Goal: Task Accomplishment & Management: Use online tool/utility

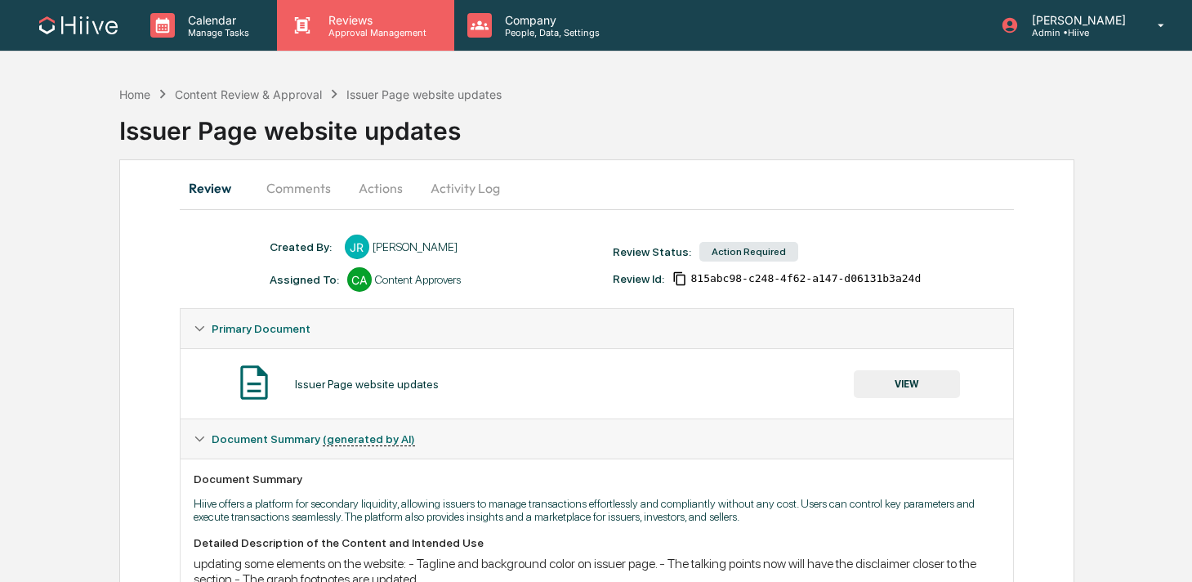
click at [368, 25] on p "Reviews" at bounding box center [374, 20] width 119 height 14
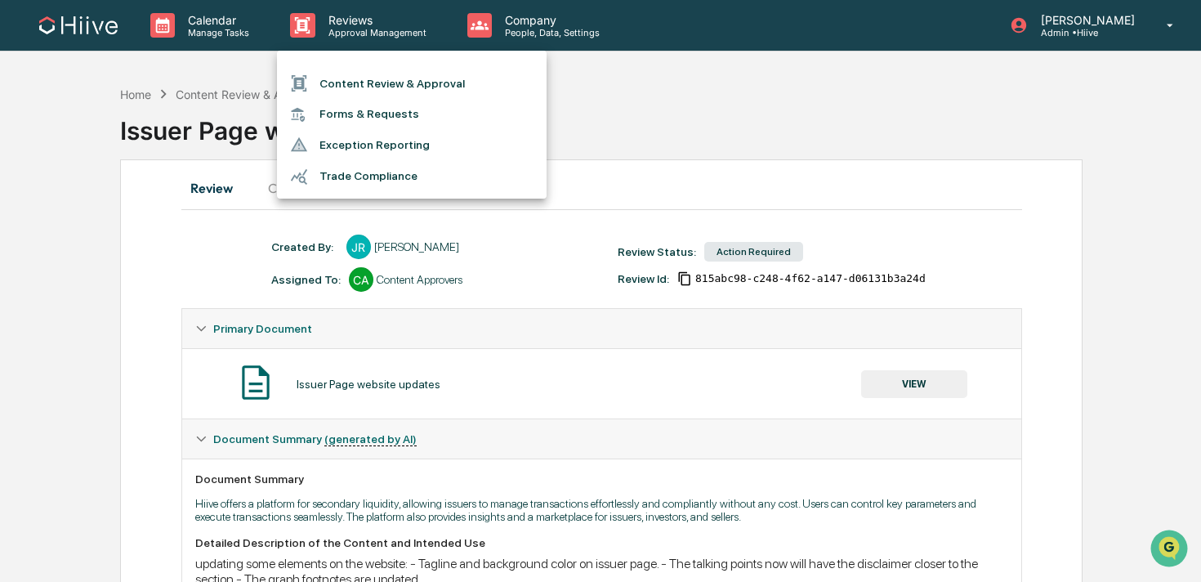
click at [360, 73] on li "Content Review & Approval" at bounding box center [412, 83] width 270 height 31
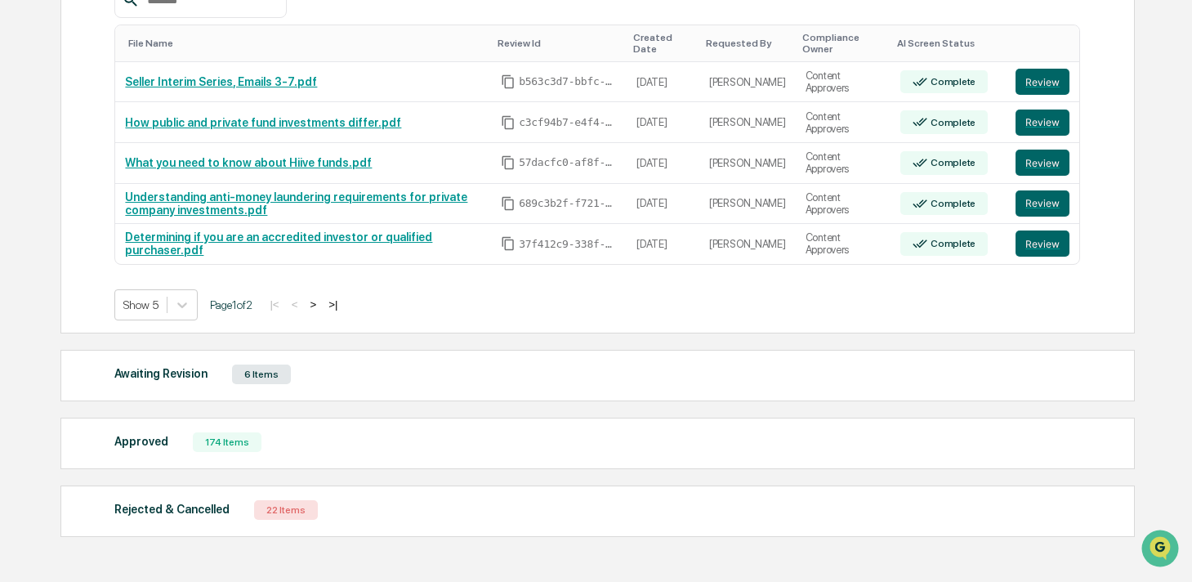
scroll to position [333, 0]
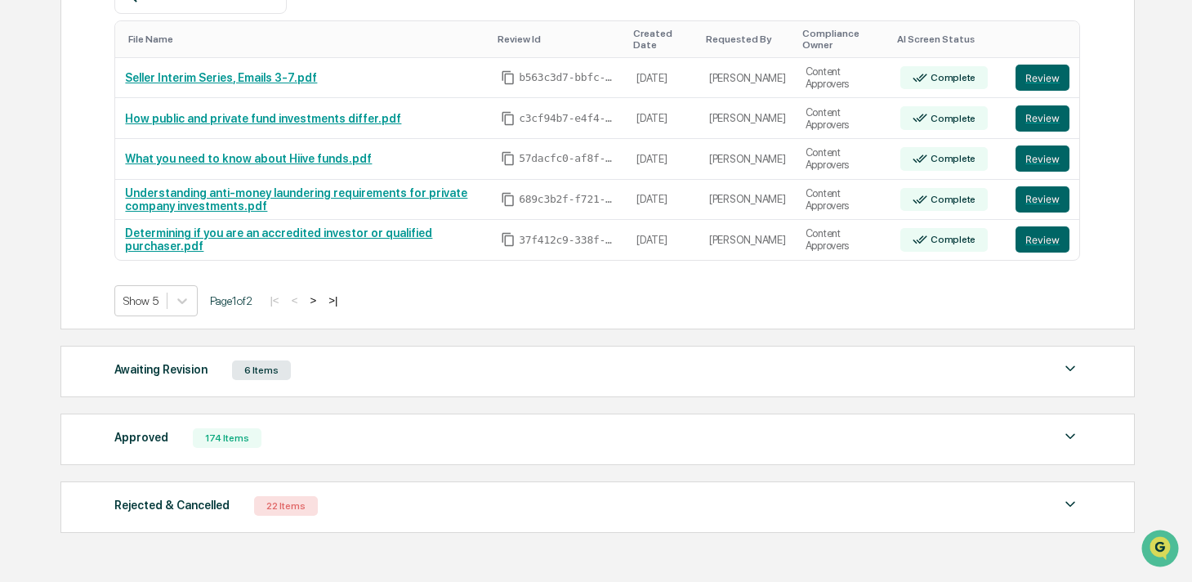
click at [336, 369] on div "Awaiting Revision 6 Items" at bounding box center [596, 370] width 965 height 23
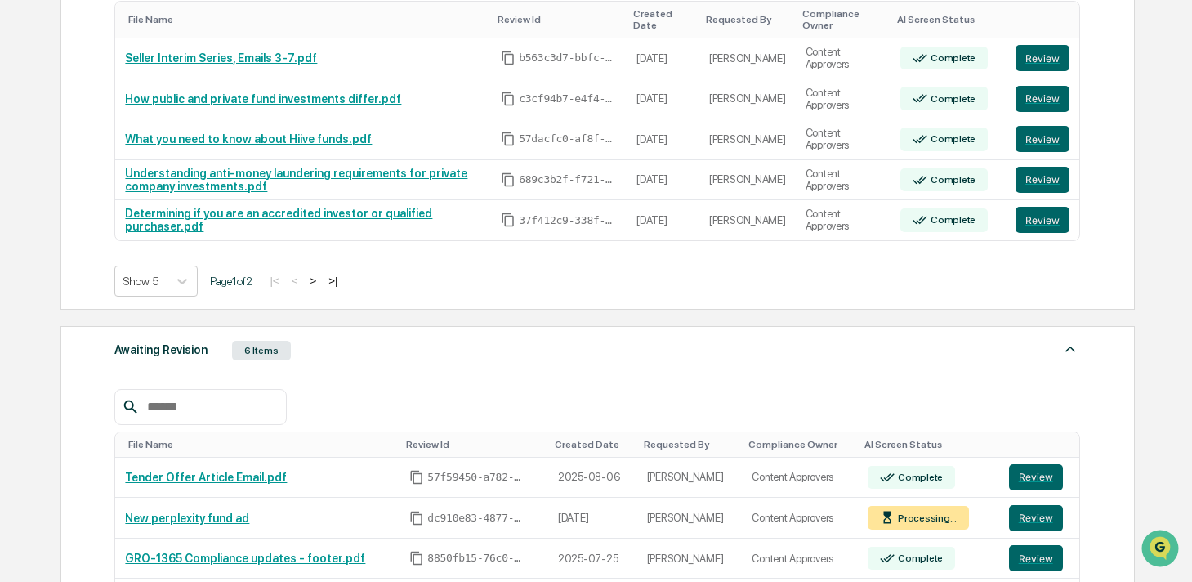
scroll to position [316, 0]
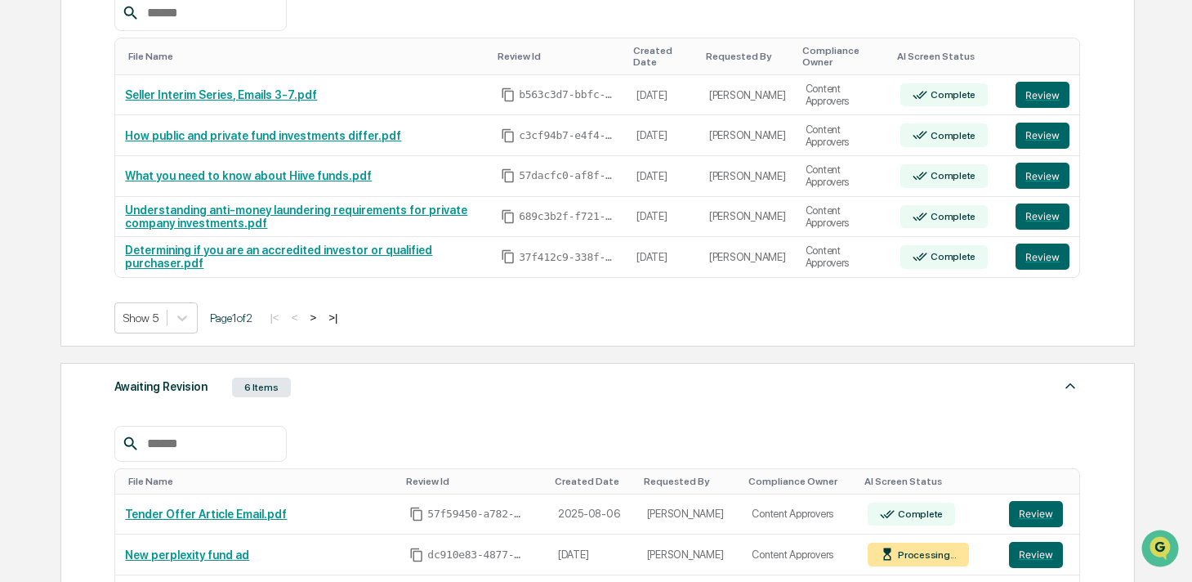
click at [321, 320] on button ">" at bounding box center [313, 317] width 16 height 14
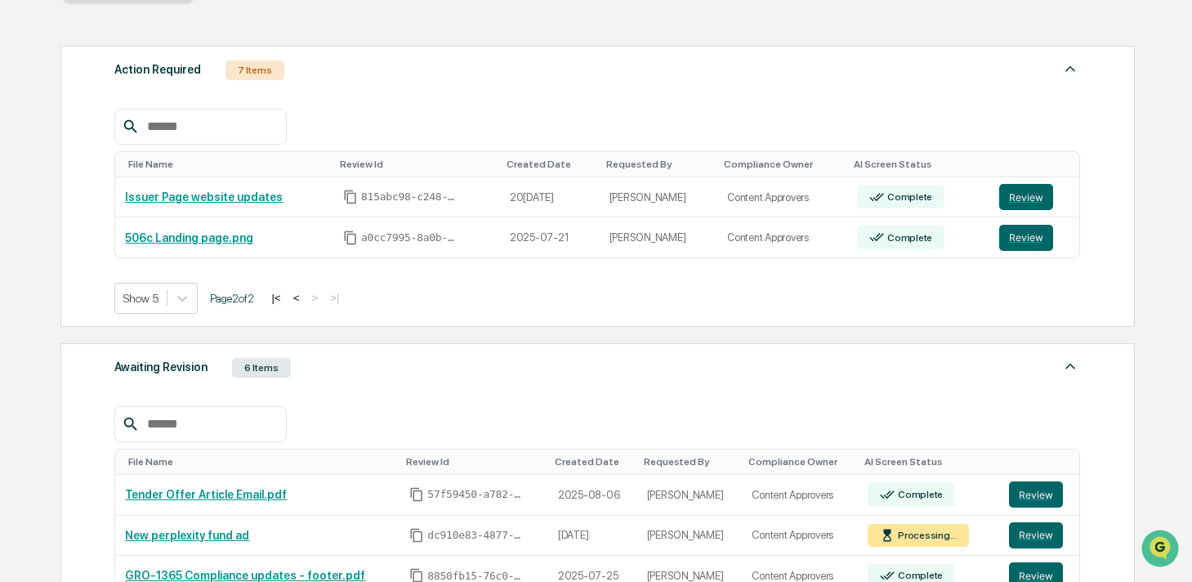
scroll to position [199, 0]
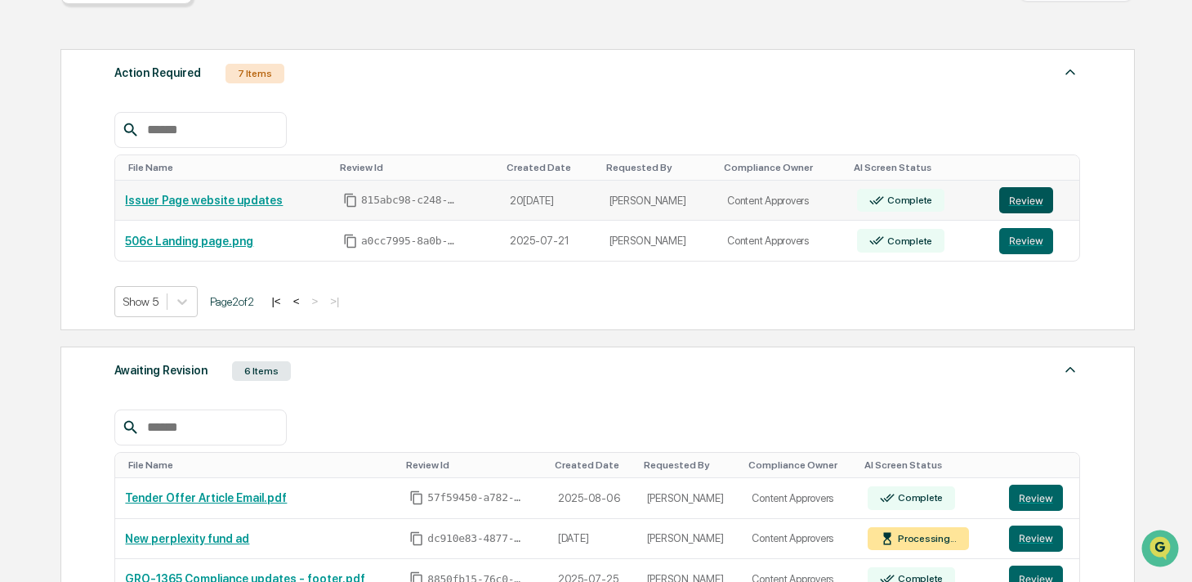
click at [1026, 194] on button "Review" at bounding box center [1026, 200] width 54 height 26
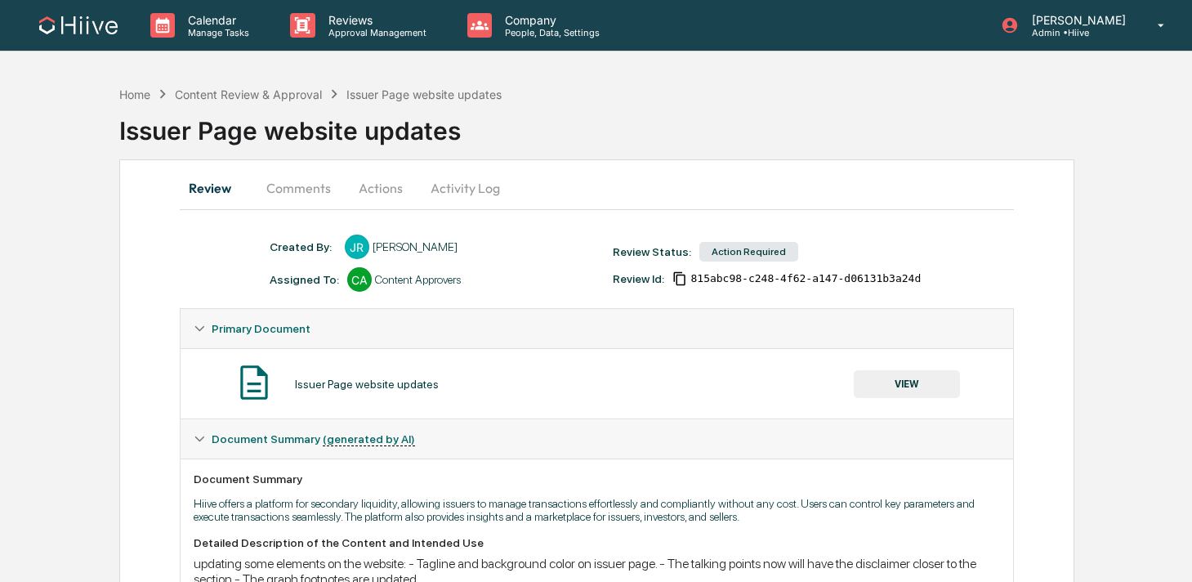
click at [474, 191] on button "Activity Log" at bounding box center [465, 187] width 96 height 39
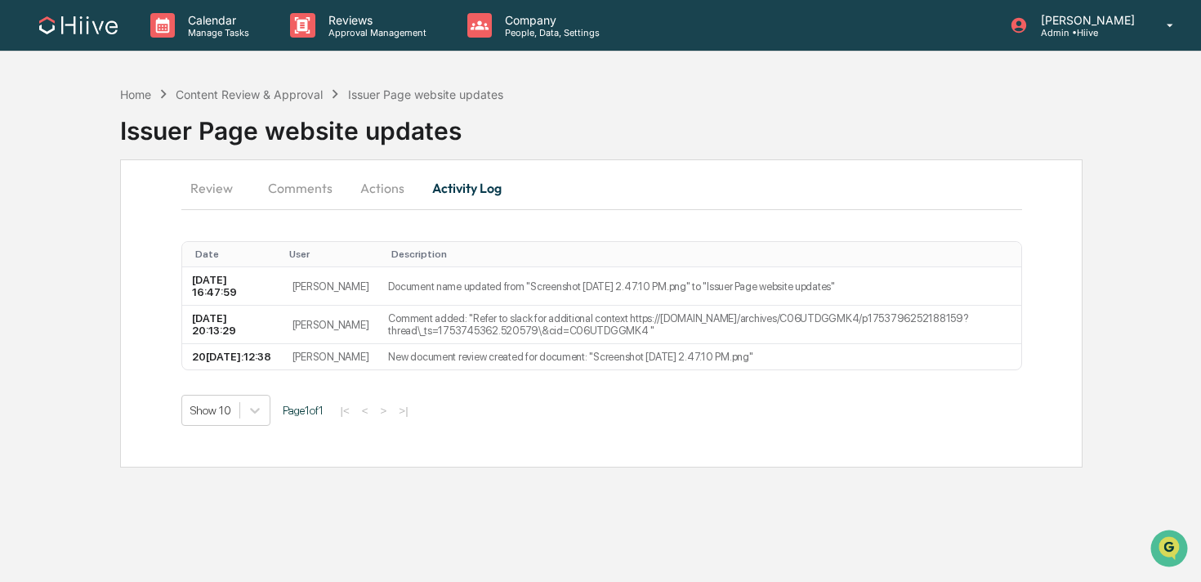
click at [378, 202] on button "Actions" at bounding box center [382, 187] width 74 height 39
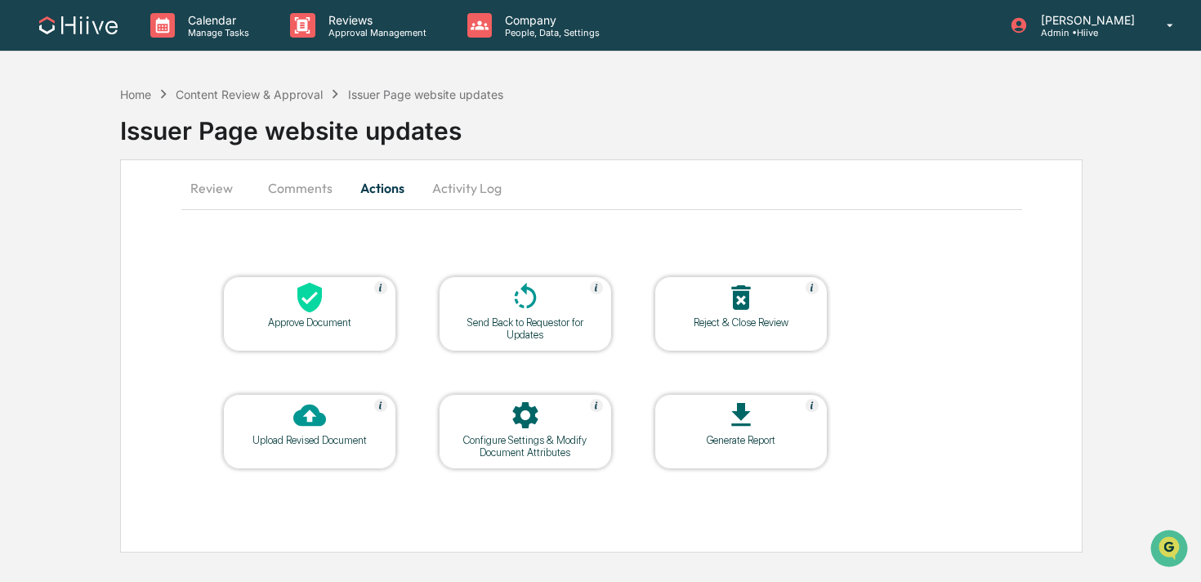
click at [532, 301] on icon at bounding box center [525, 296] width 22 height 26
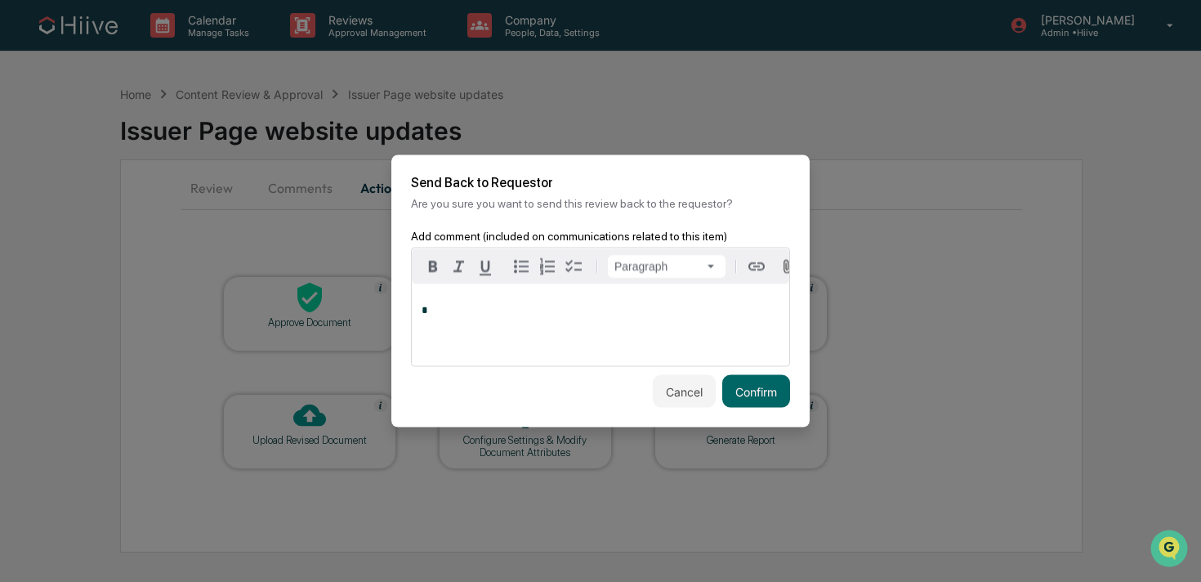
click at [555, 318] on div "*" at bounding box center [600, 325] width 377 height 82
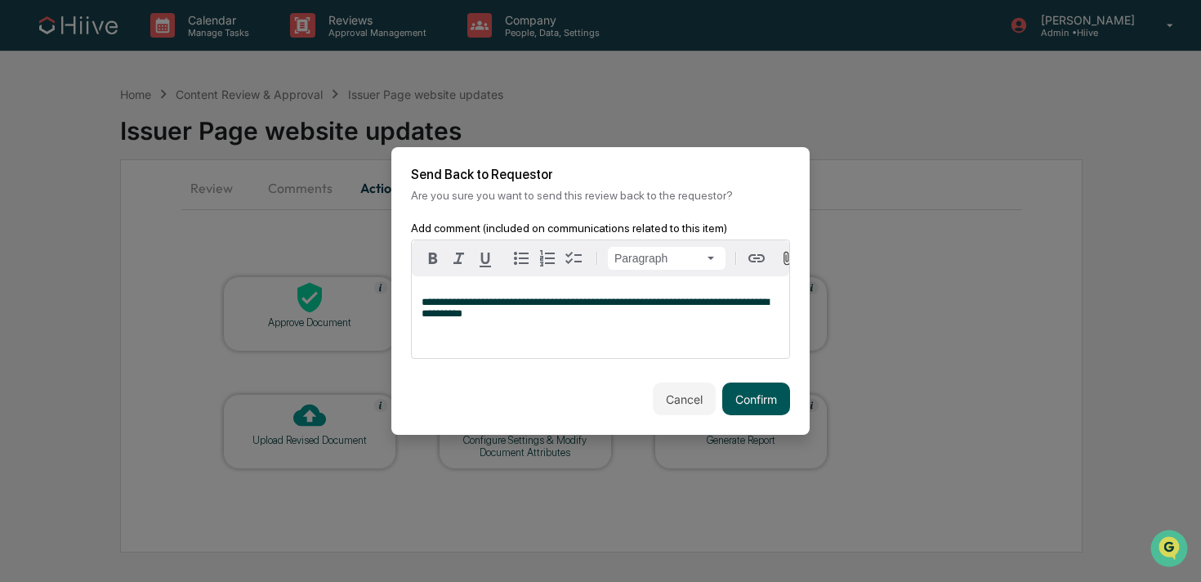
click at [732, 399] on button "Confirm" at bounding box center [756, 398] width 68 height 33
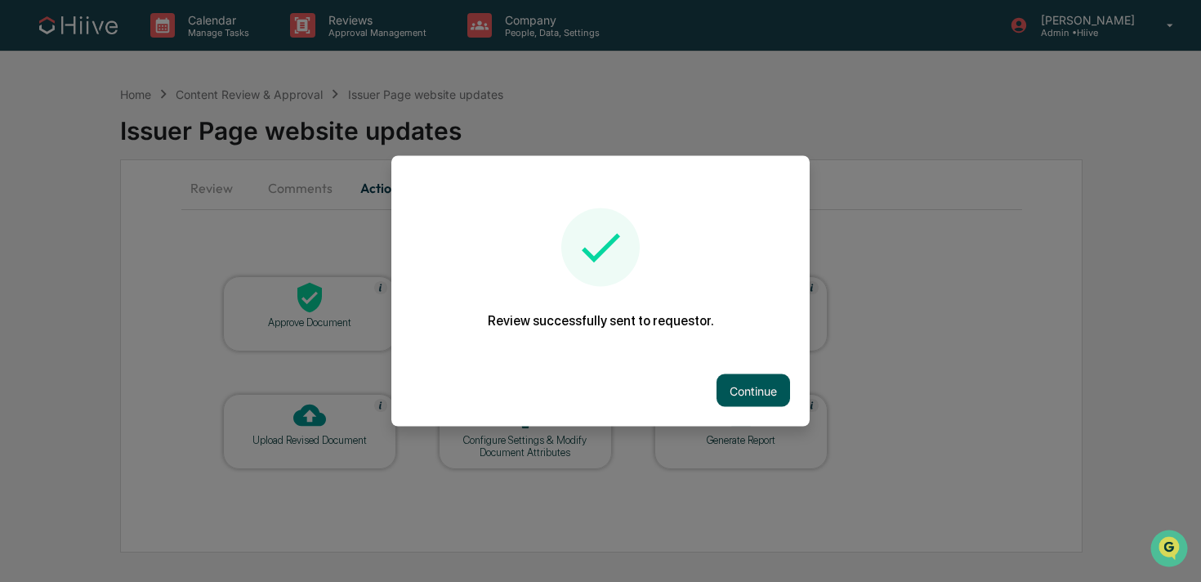
click at [751, 399] on button "Continue" at bounding box center [753, 390] width 74 height 33
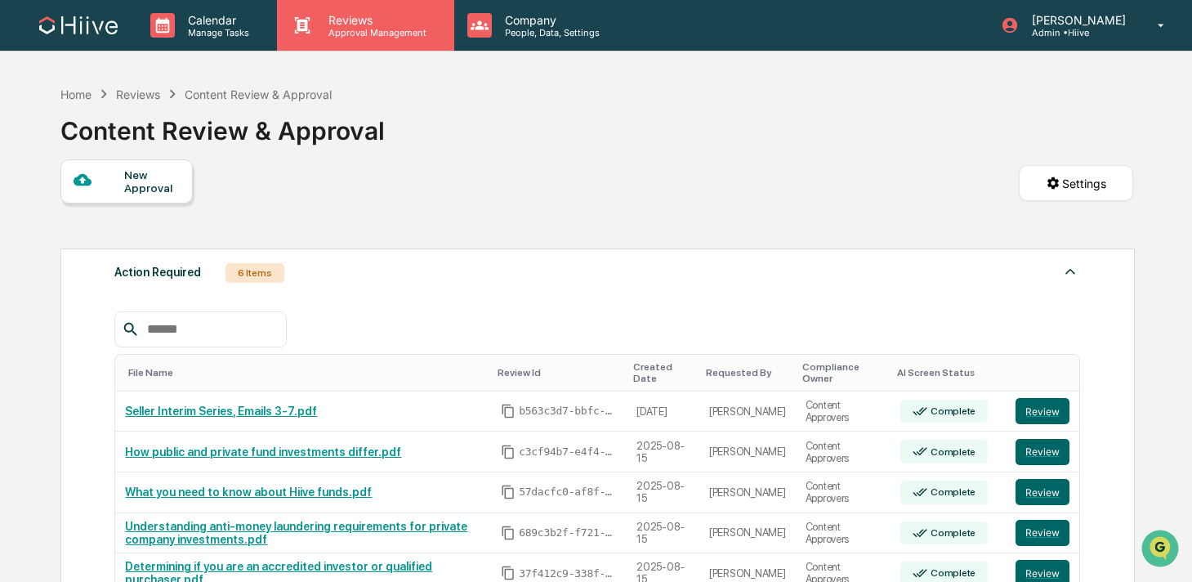
click at [374, 37] on p "Approval Management" at bounding box center [374, 32] width 119 height 11
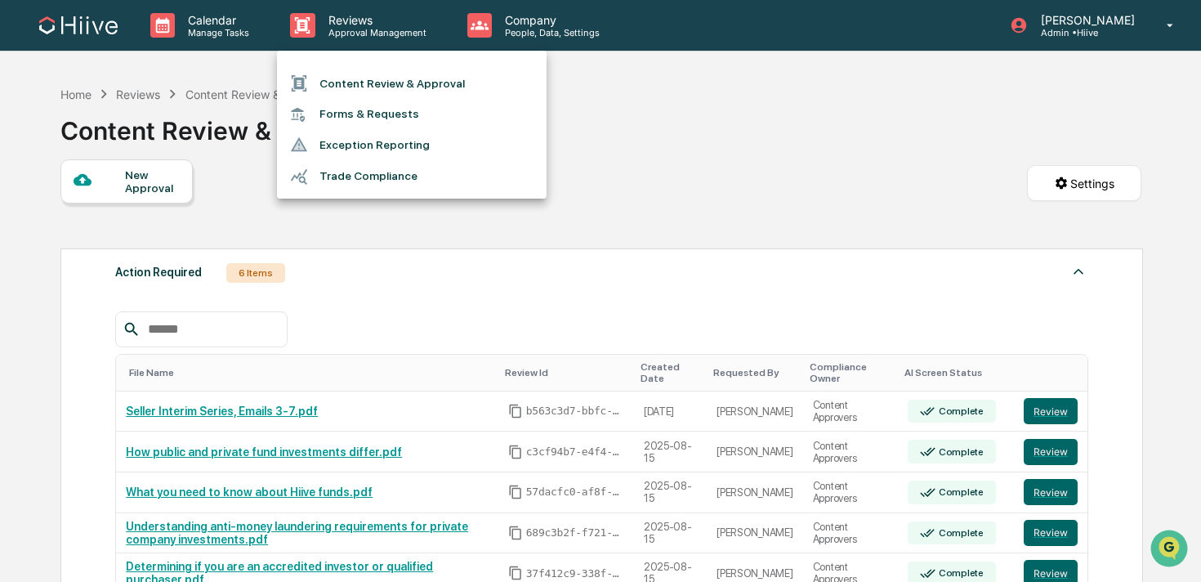
click at [359, 273] on div at bounding box center [600, 291] width 1201 height 582
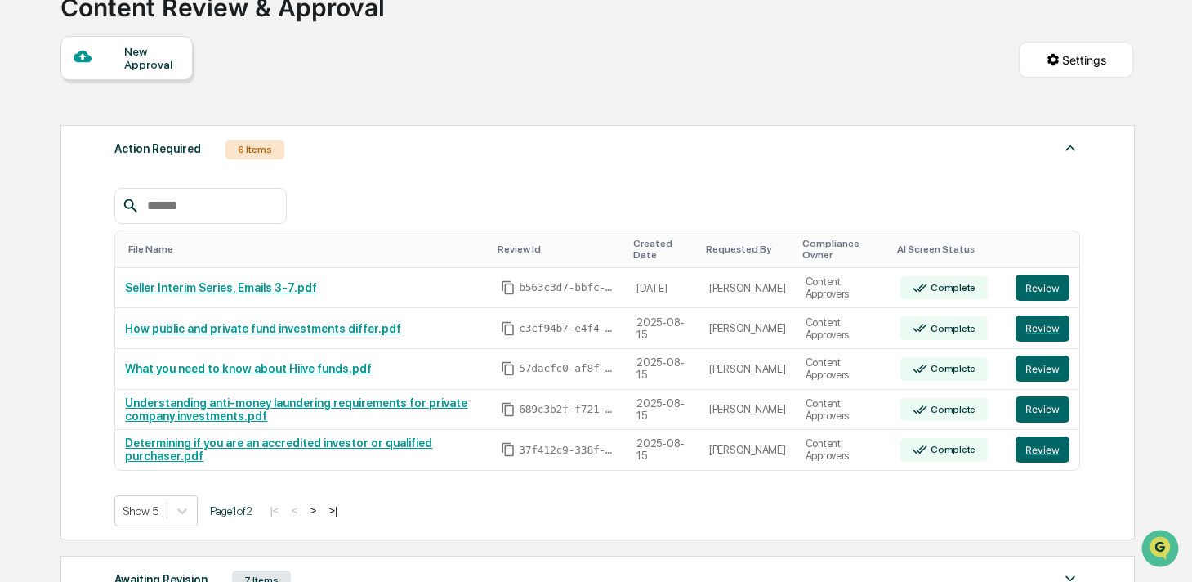
scroll to position [287, 0]
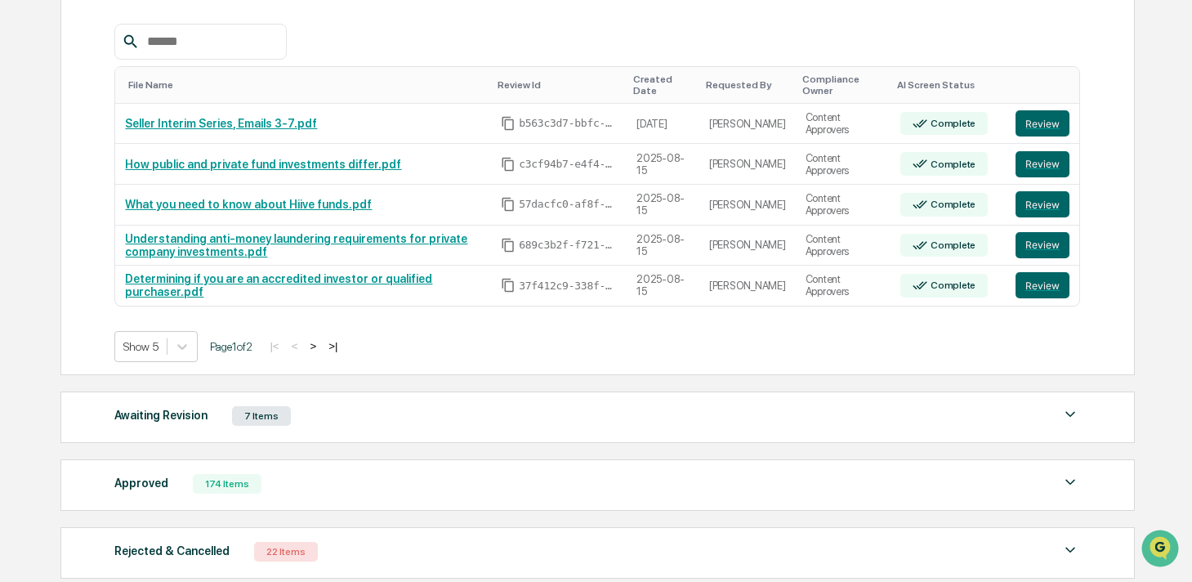
click at [321, 349] on button ">" at bounding box center [313, 346] width 16 height 14
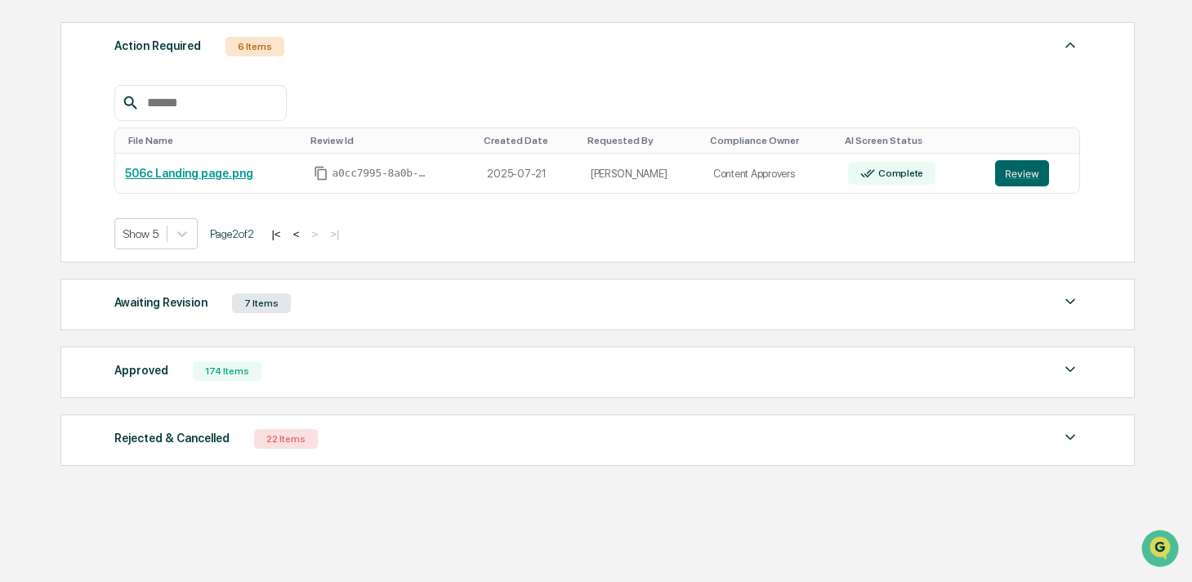
click at [305, 232] on button "<" at bounding box center [296, 234] width 16 height 14
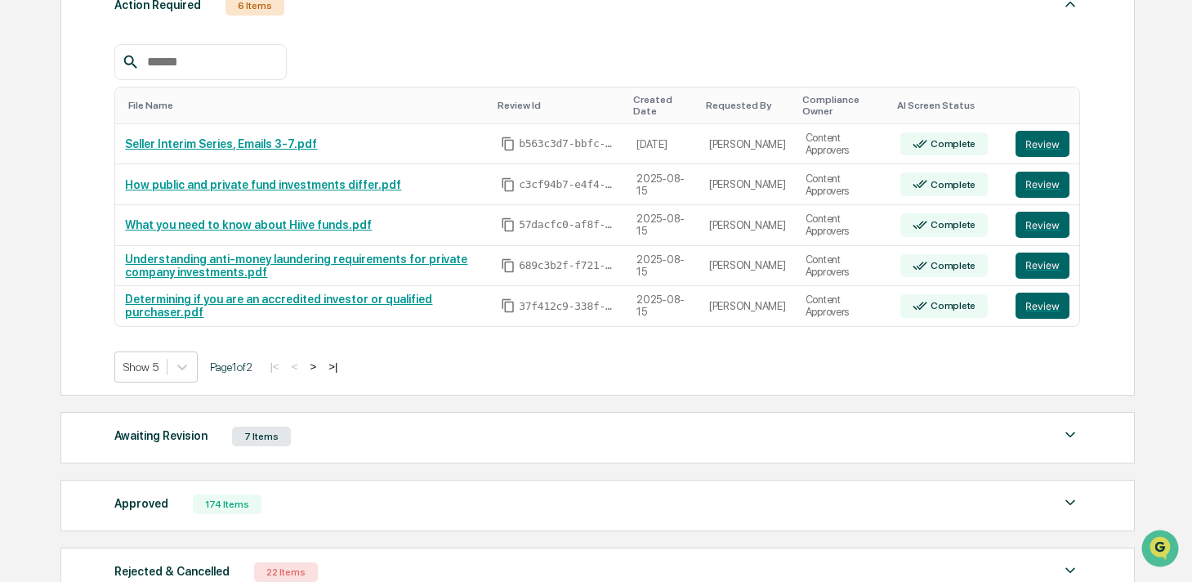
click at [250, 428] on div "7 Items" at bounding box center [261, 436] width 59 height 20
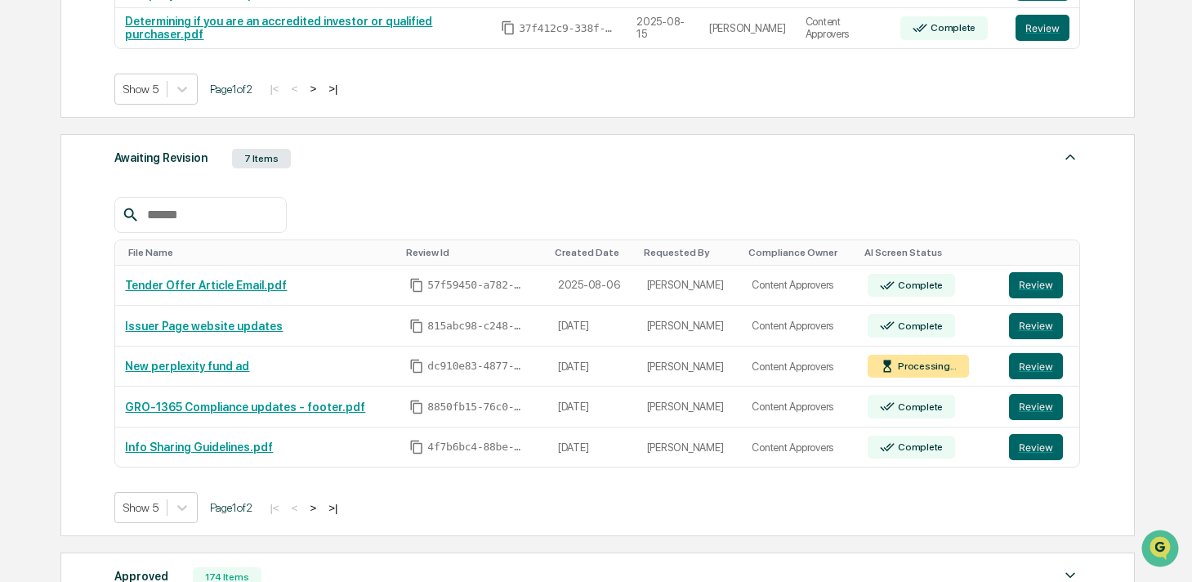
scroll to position [566, 0]
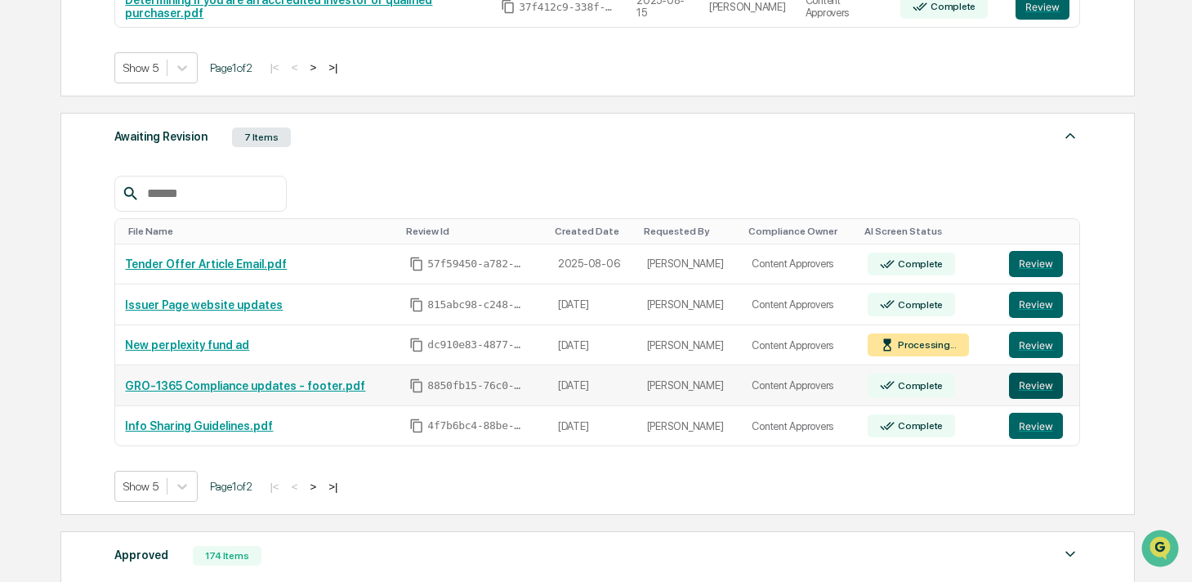
click at [1032, 384] on button "Review" at bounding box center [1036, 385] width 54 height 26
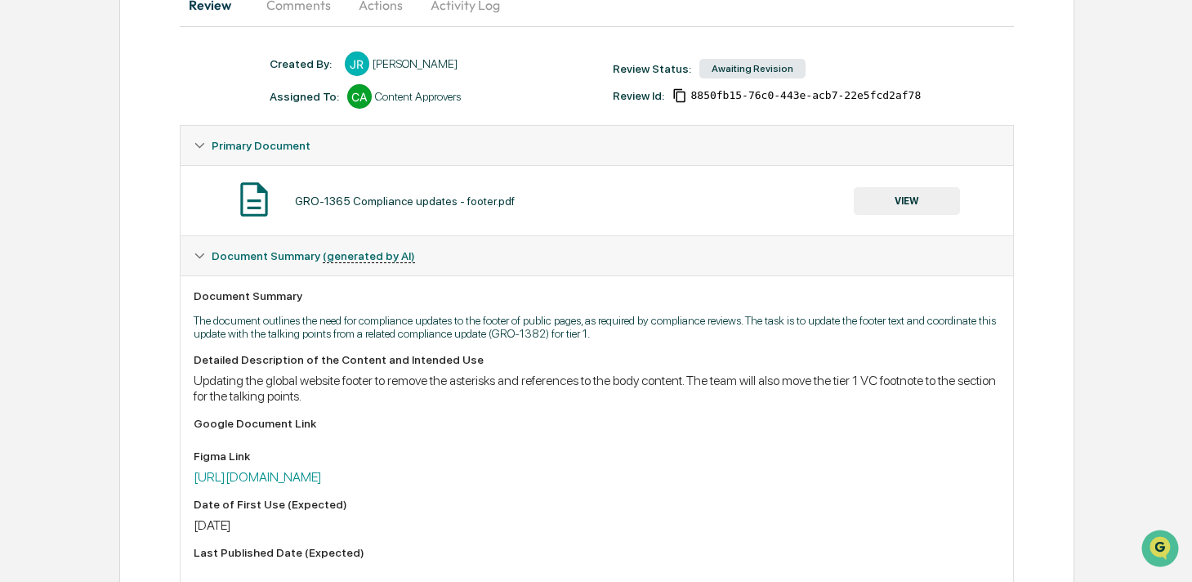
scroll to position [114, 0]
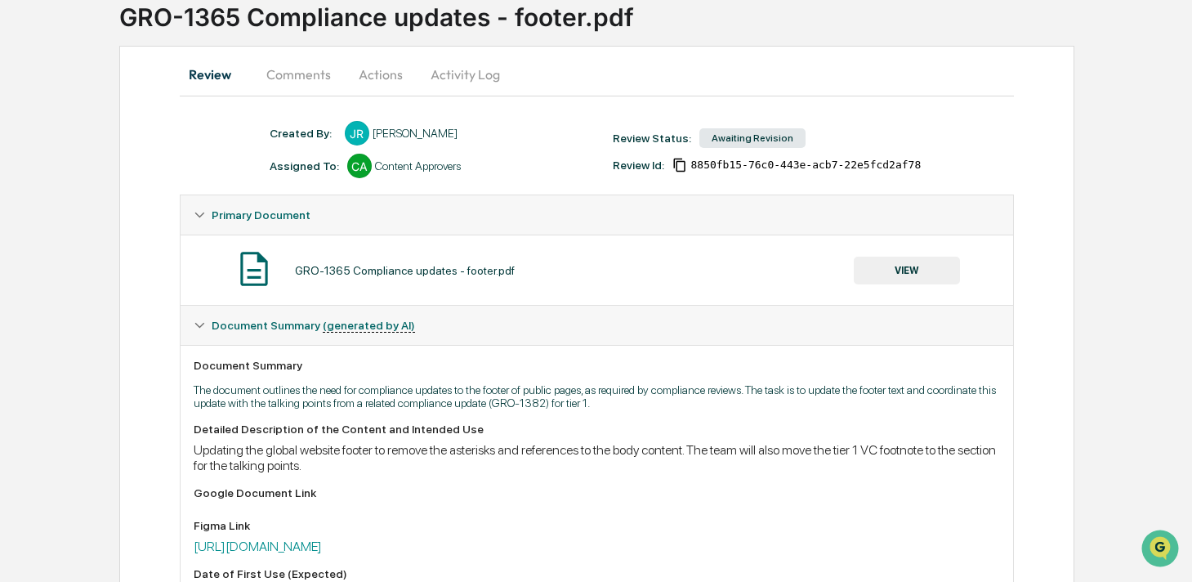
click at [682, 158] on icon "Copy Id" at bounding box center [679, 165] width 11 height 14
click at [883, 262] on button "VIEW" at bounding box center [906, 270] width 106 height 28
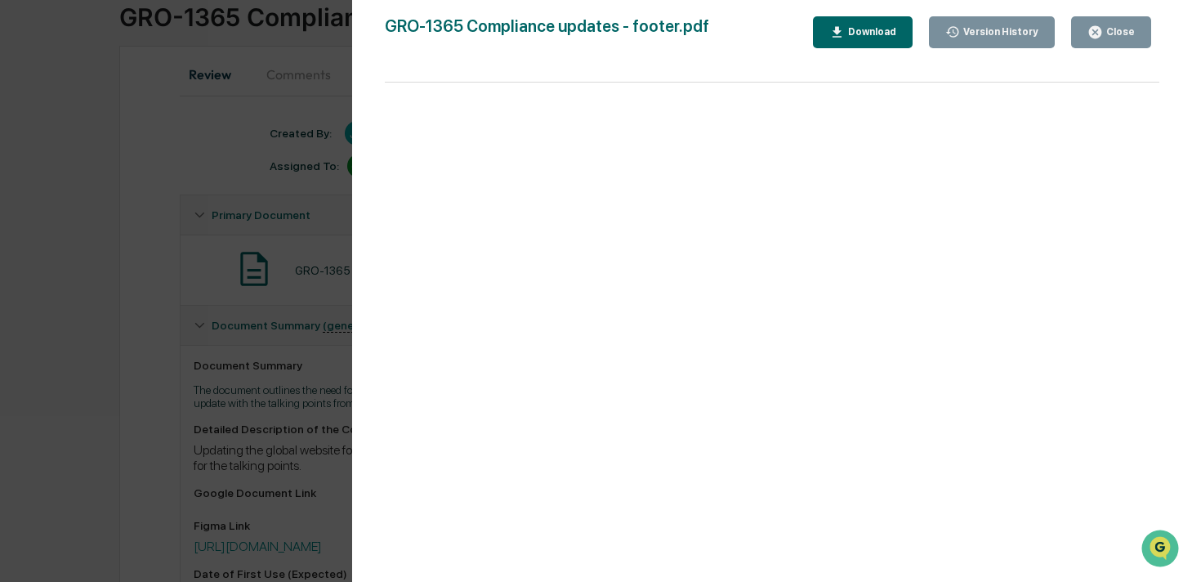
click at [291, 306] on div "Version History 07/25/2025, 06:23 PM Josh Reding GRO-1365 Compliance updates - …" at bounding box center [596, 291] width 1192 height 582
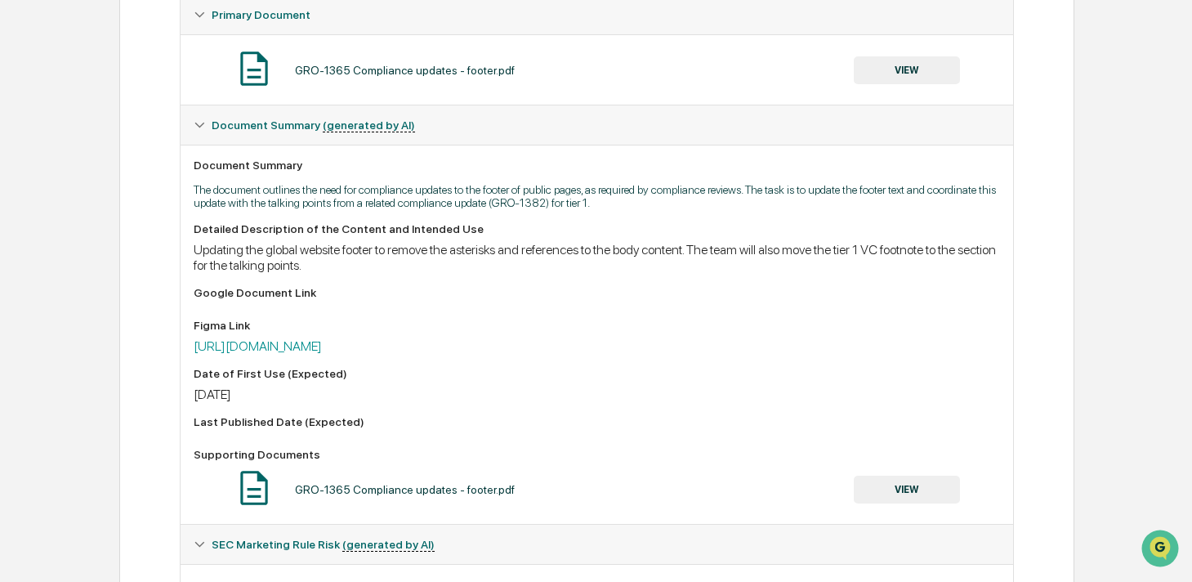
scroll to position [302, 0]
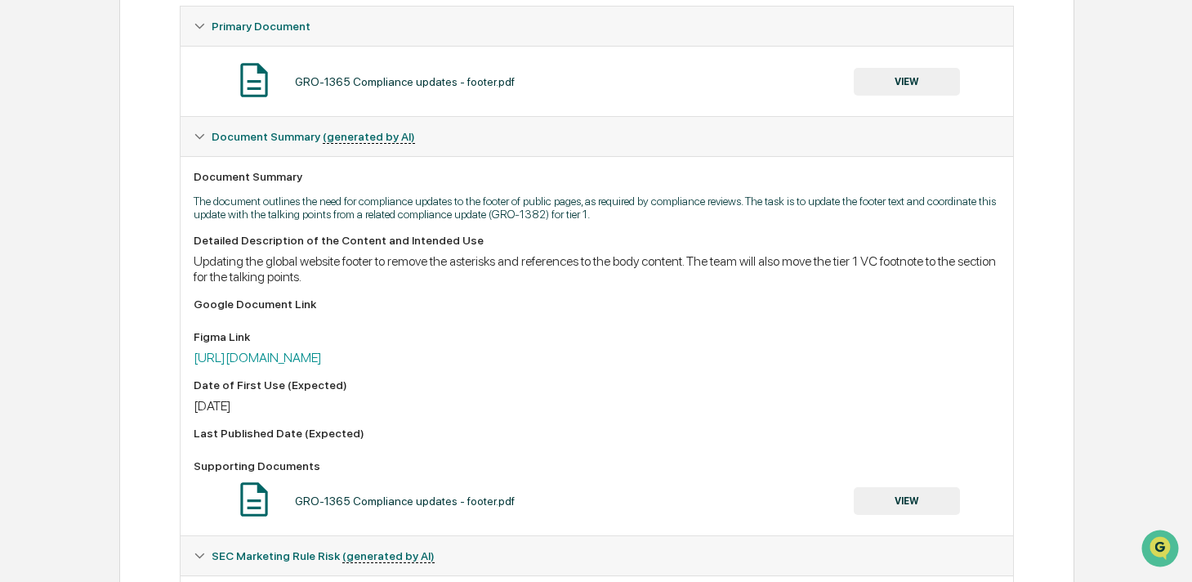
click at [906, 514] on button "VIEW" at bounding box center [906, 501] width 106 height 28
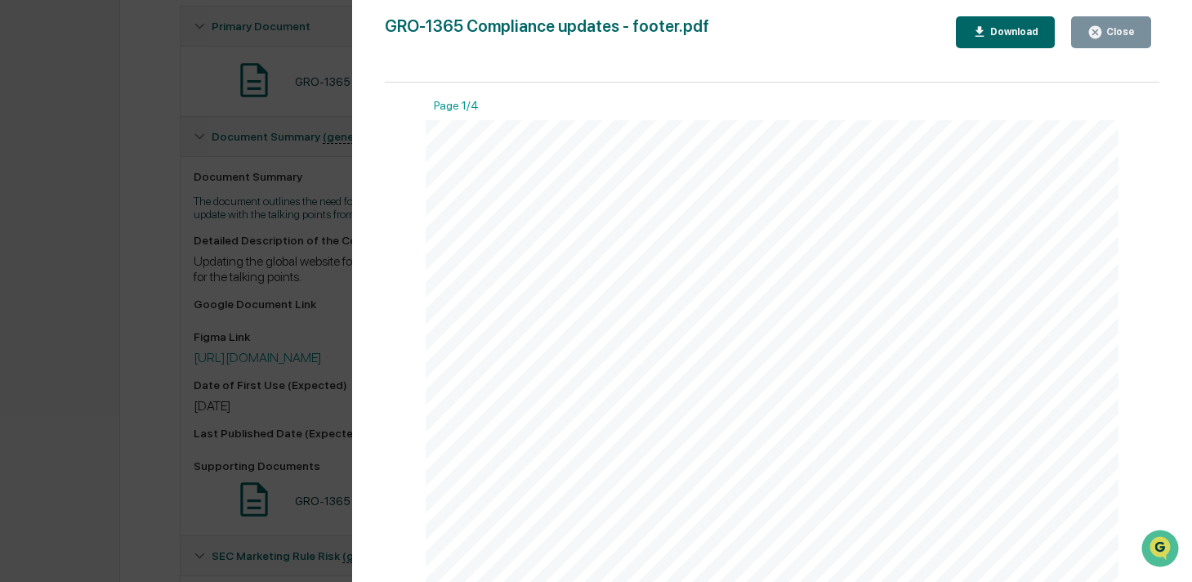
click at [1114, 28] on div "Close" at bounding box center [1119, 31] width 32 height 11
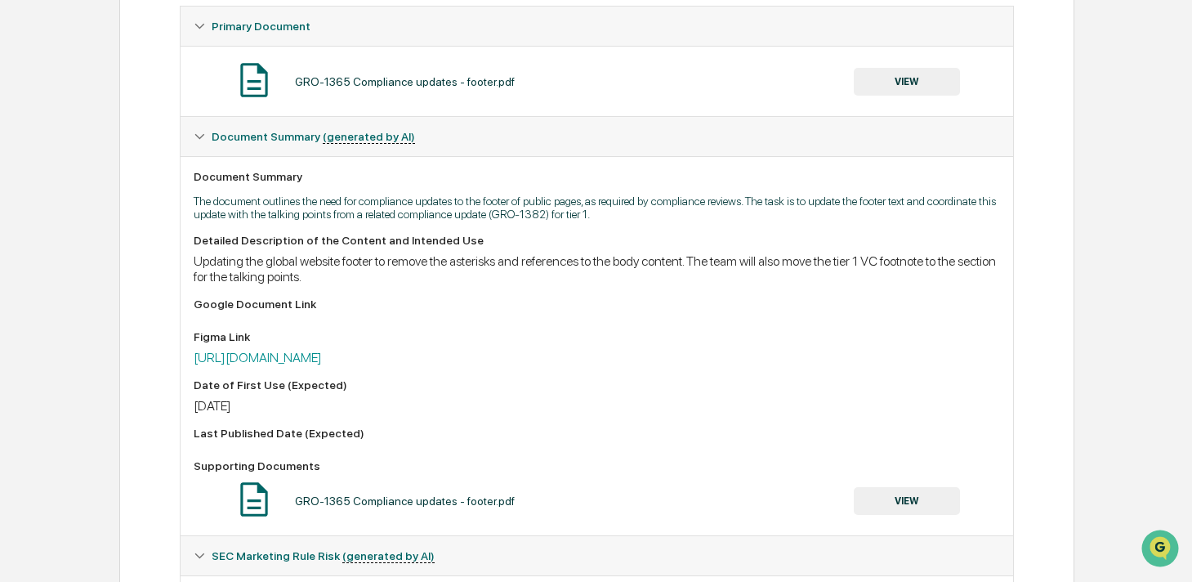
click at [894, 85] on button "VIEW" at bounding box center [906, 82] width 106 height 28
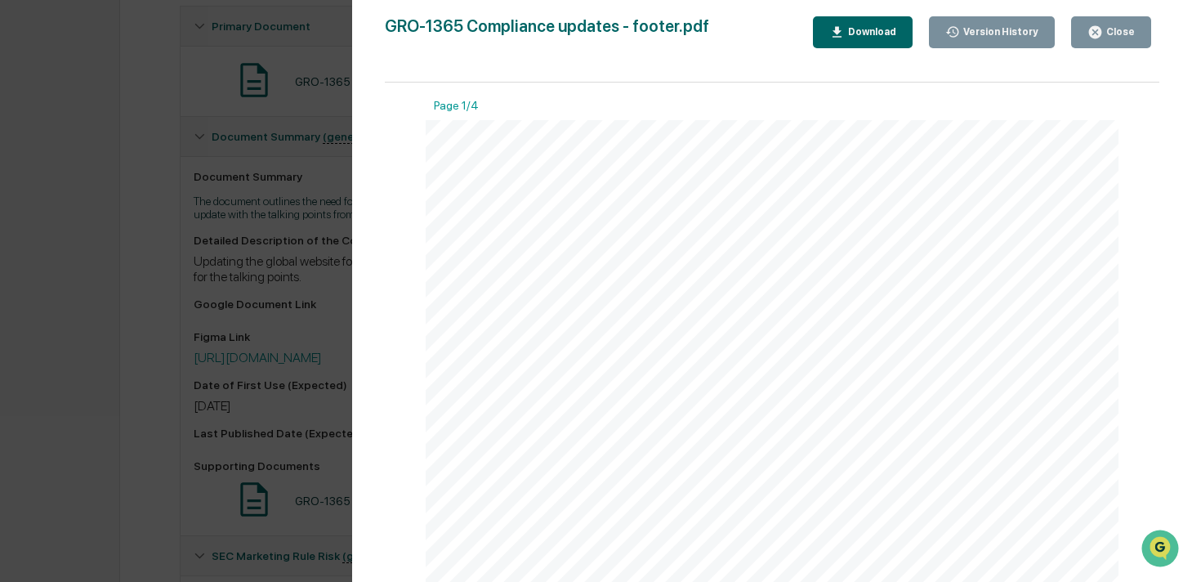
click at [184, 328] on div "Version History 07/25/2025, 06:23 PM Josh Reding GRO-1365 Compliance updates - …" at bounding box center [596, 291] width 1192 height 582
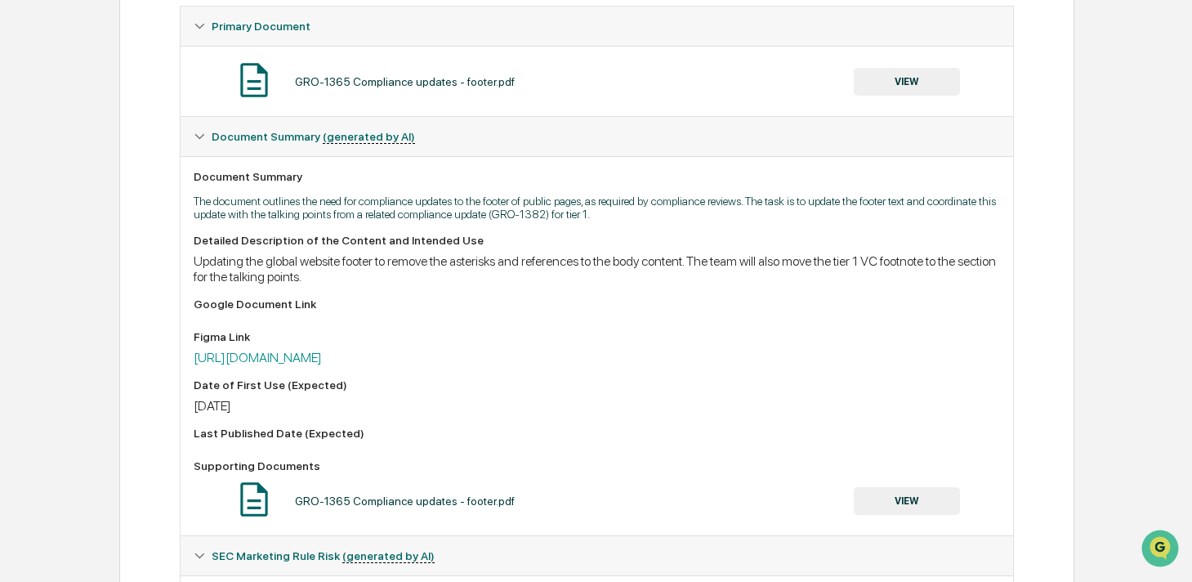
click at [282, 329] on div "Version History 07/25/2025, 06:23 PM Josh Reding GRO-1365 Compliance updates - …" at bounding box center [596, 291] width 1192 height 582
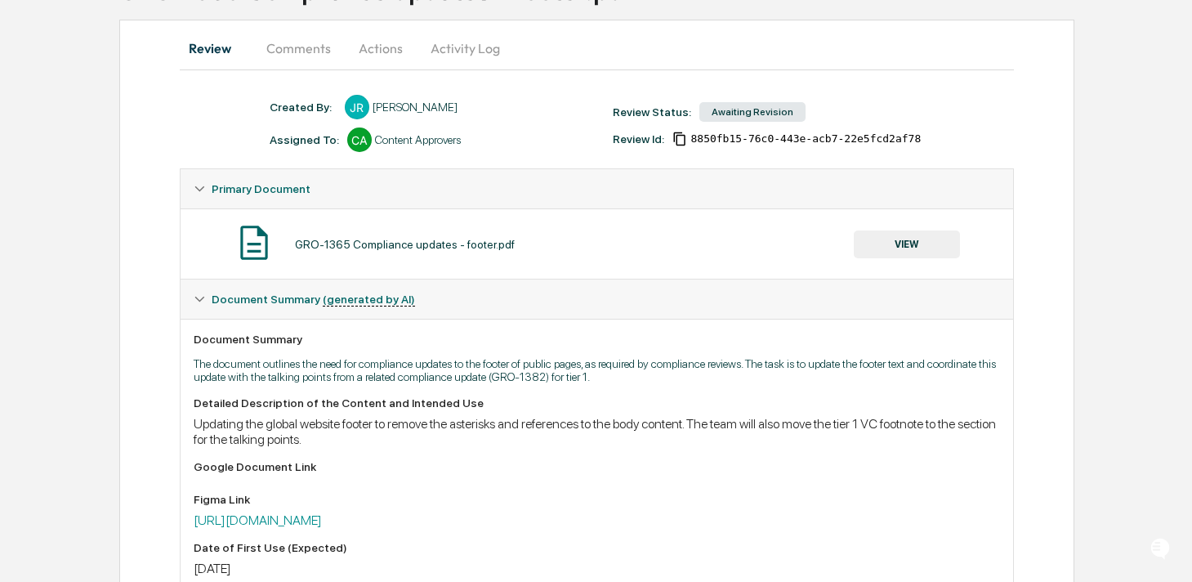
click at [887, 237] on button "VIEW" at bounding box center [906, 244] width 106 height 28
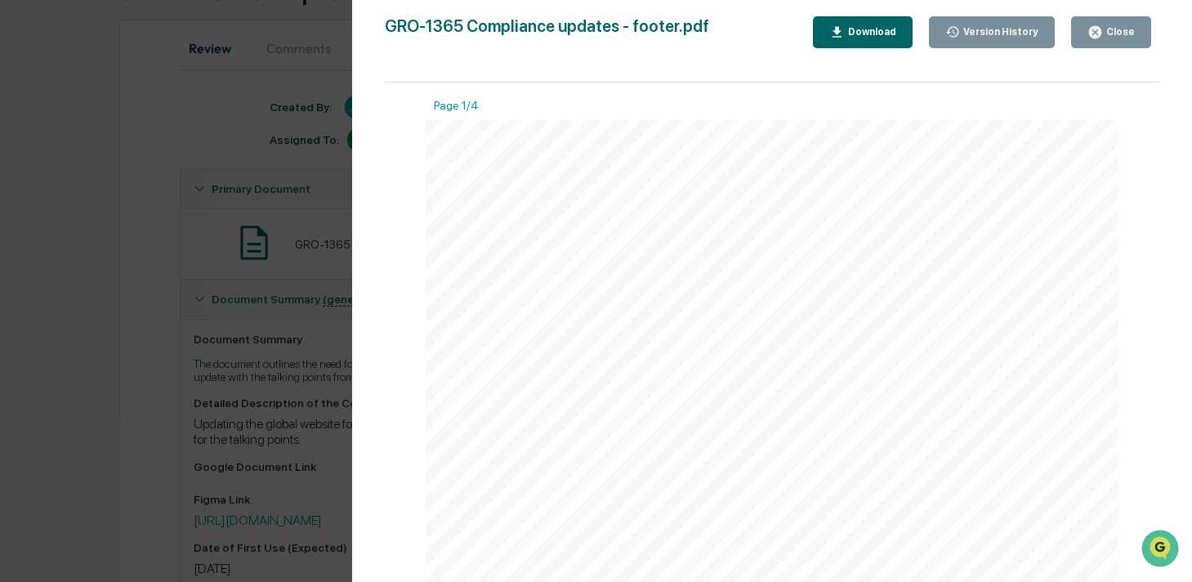
click at [994, 26] on div "Version History" at bounding box center [999, 31] width 78 height 11
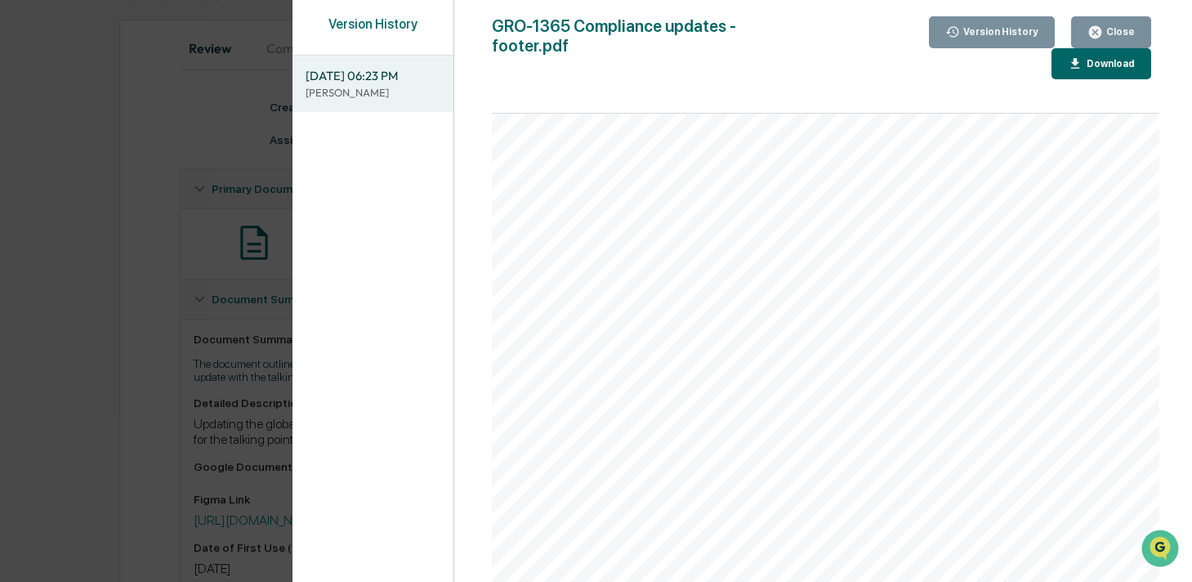
scroll to position [2830, 0]
click at [1122, 19] on button "Close" at bounding box center [1111, 32] width 80 height 32
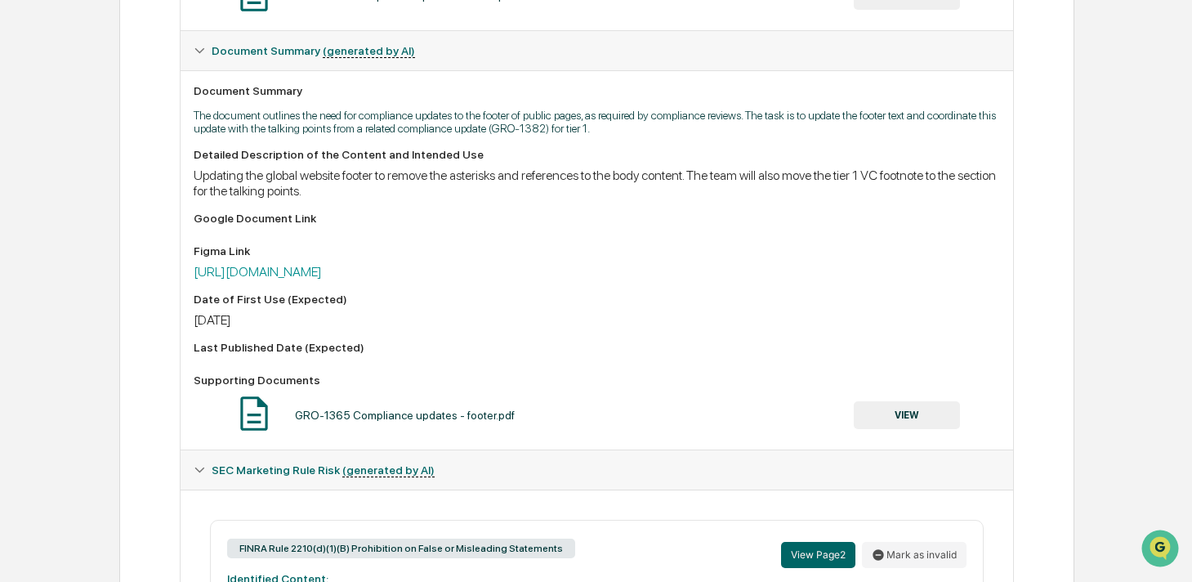
scroll to position [377, 0]
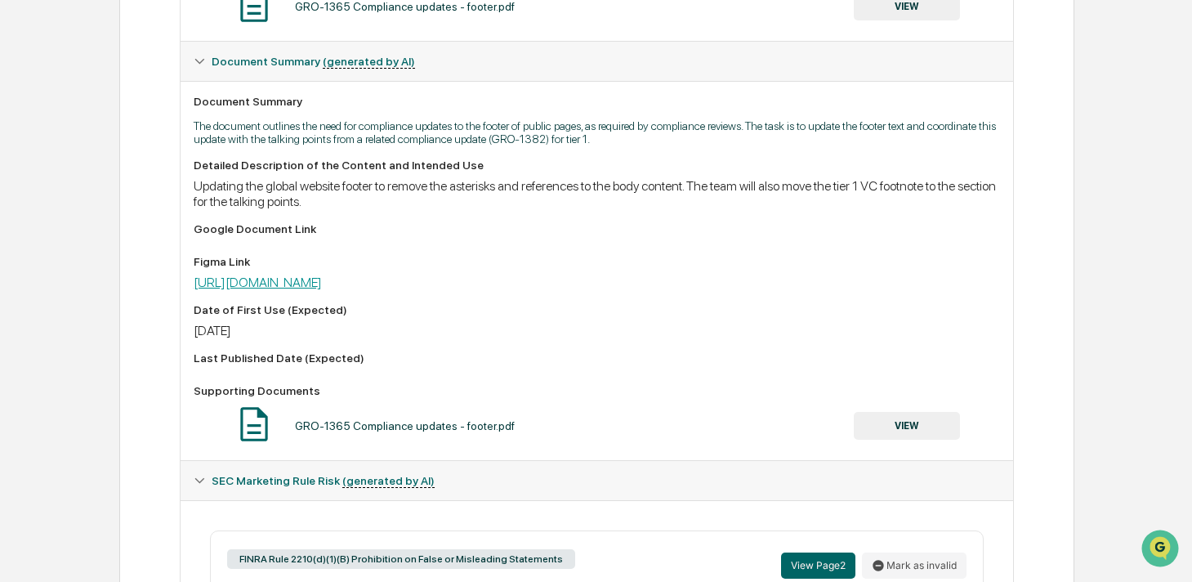
click at [322, 287] on link "https://www.figma.com/board/nwKd3BTnhmtfLMXYO7ALX7/Compliance-Updates?node-id=0…" at bounding box center [258, 282] width 128 height 16
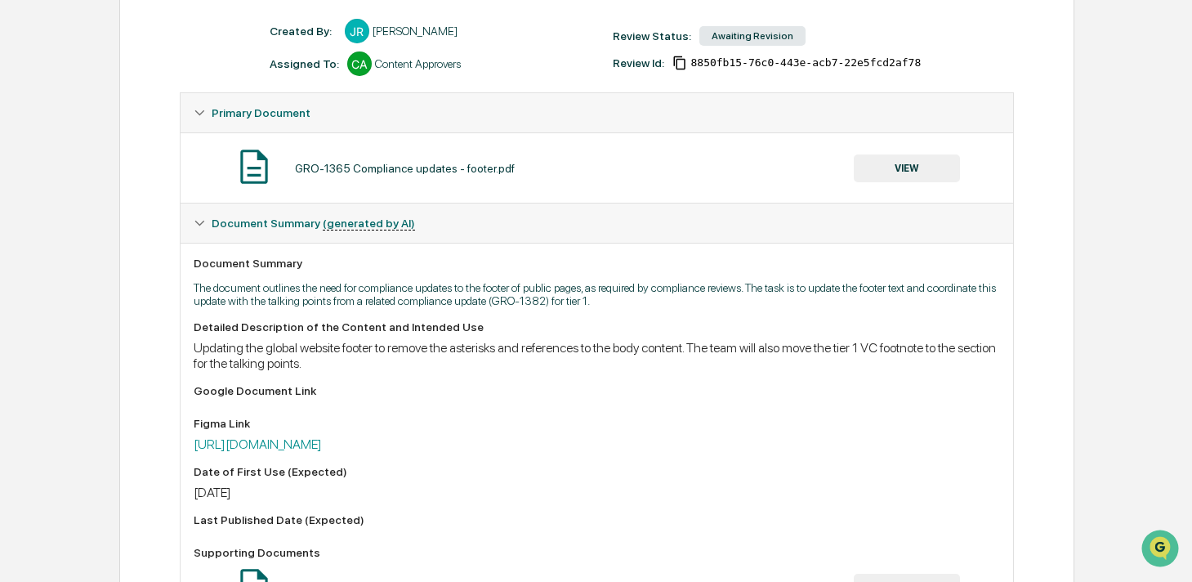
scroll to position [216, 0]
click at [736, 353] on div "Updating the global website footer to remove the asterisks and references to th…" at bounding box center [597, 354] width 806 height 31
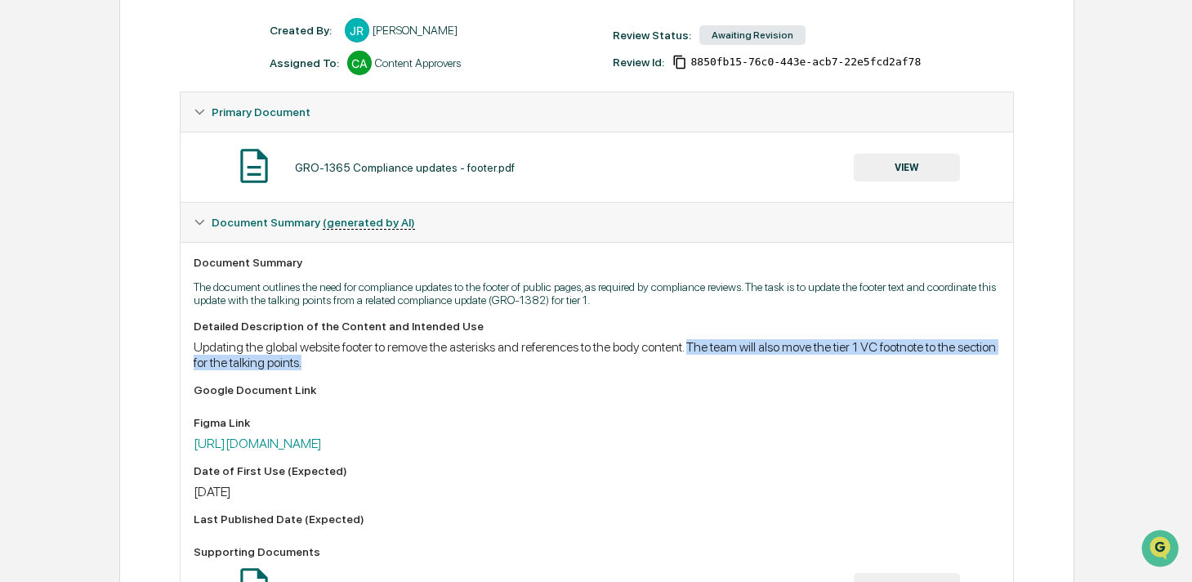
drag, startPoint x: 751, startPoint y: 348, endPoint x: 791, endPoint y: 372, distance: 46.2
click at [791, 372] on div "Detailed Description of the Content and Intended Use Updating the global websit…" at bounding box center [597, 463] width 806 height 288
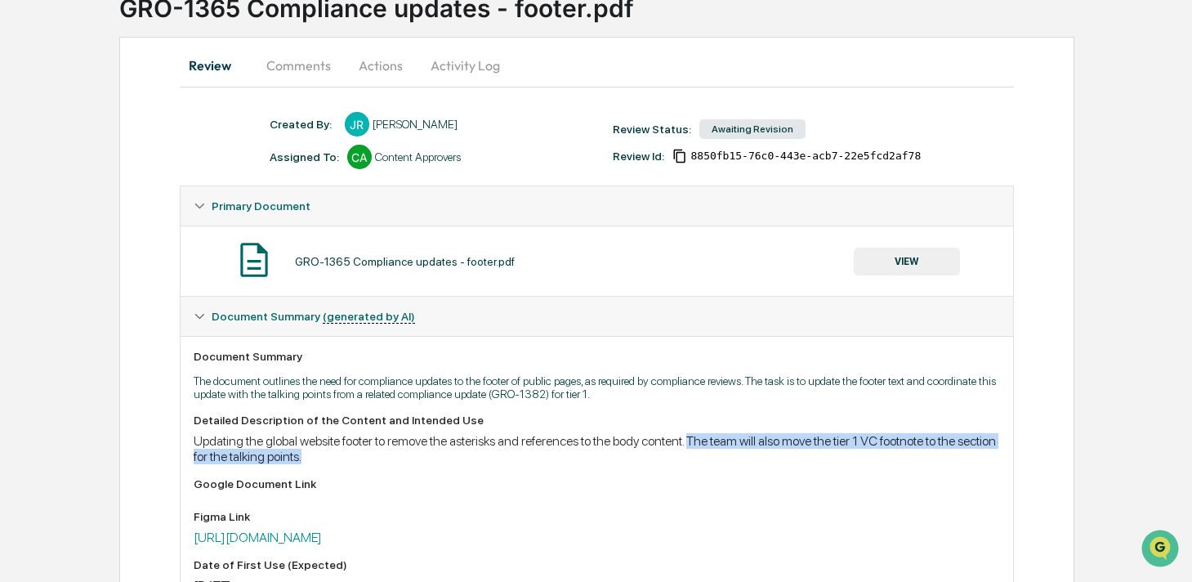
scroll to position [152, 0]
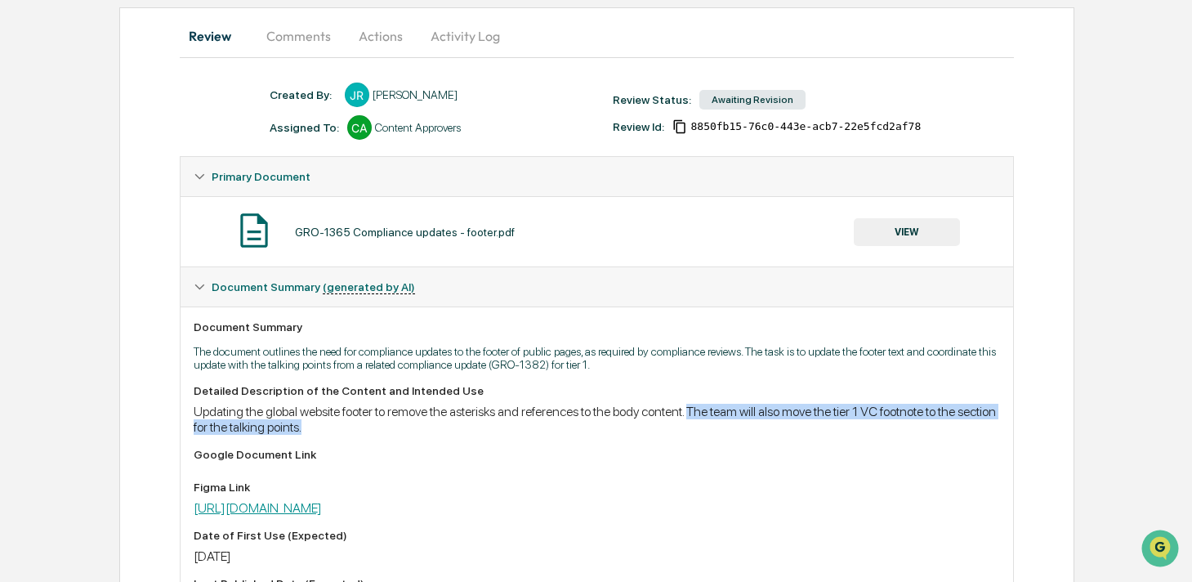
click at [322, 515] on link "https://www.figma.com/board/nwKd3BTnhmtfLMXYO7ALX7/Compliance-Updates?node-id=0…" at bounding box center [258, 508] width 128 height 16
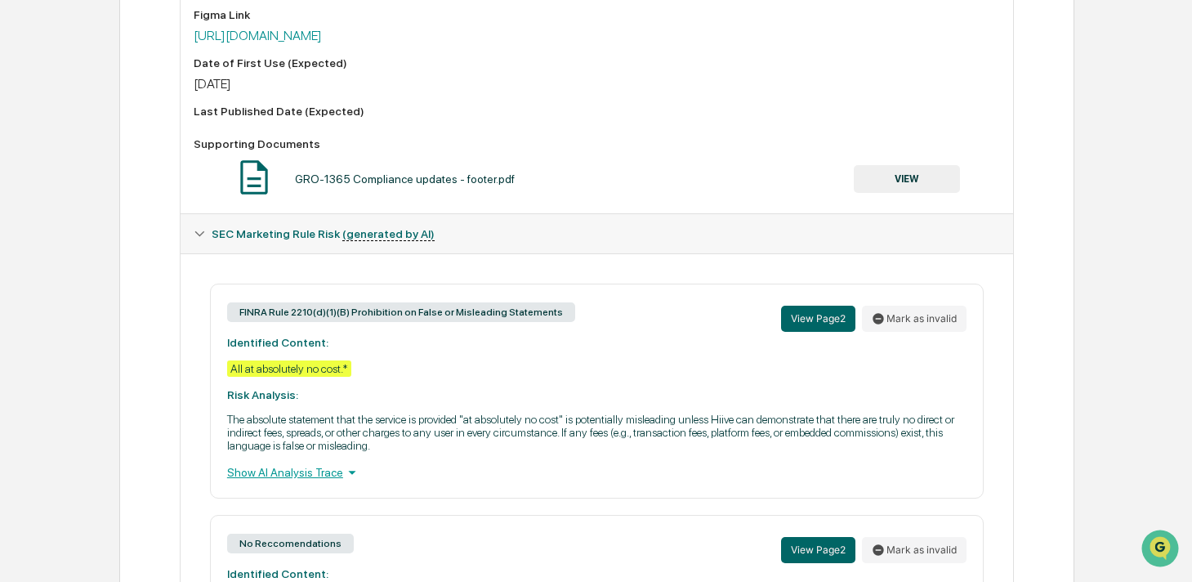
scroll to position [540, 0]
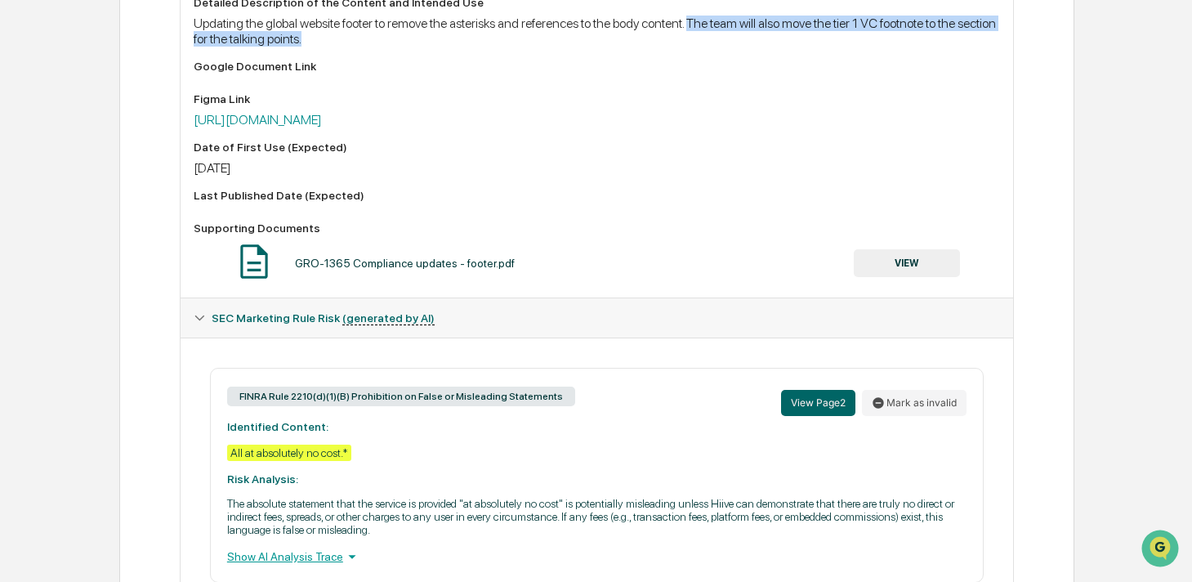
click at [912, 265] on button "VIEW" at bounding box center [906, 263] width 106 height 28
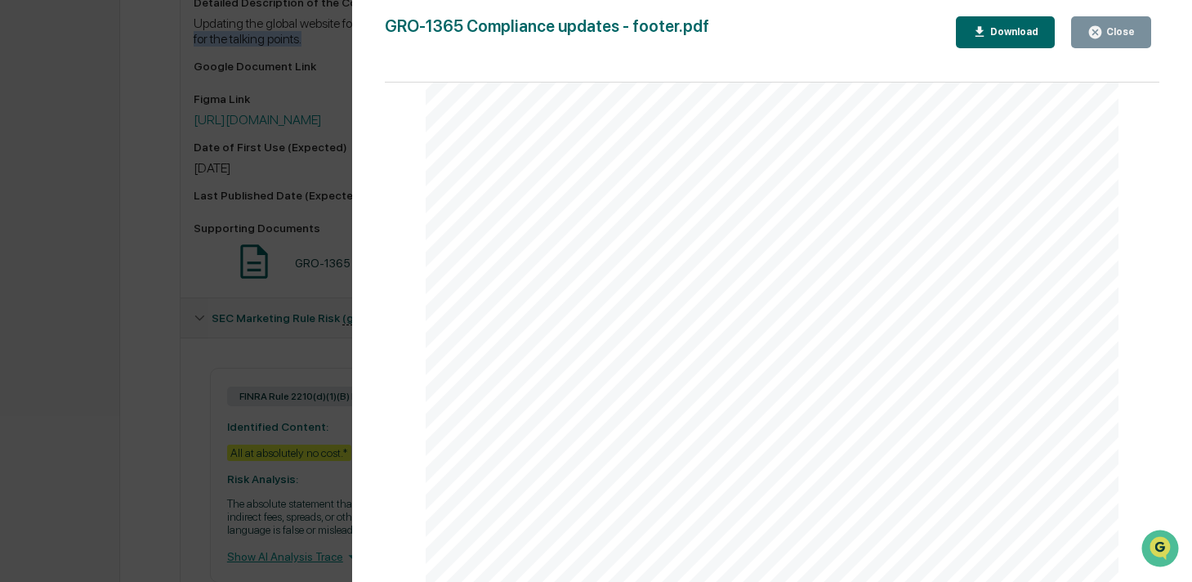
scroll to position [884, 0]
click at [1090, 32] on icon "button" at bounding box center [1095, 32] width 12 height 12
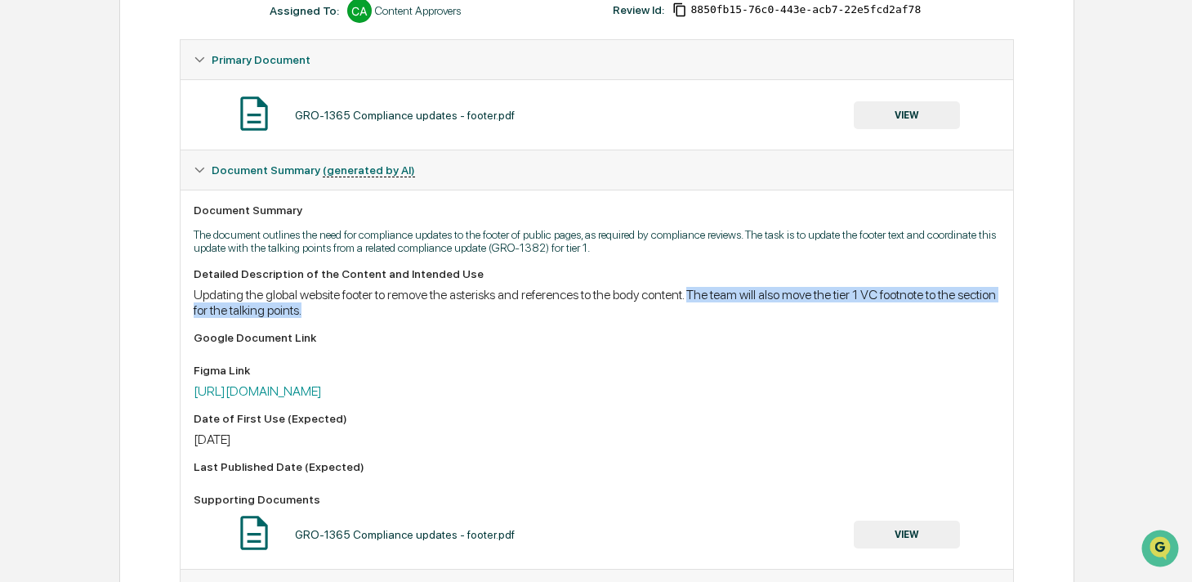
scroll to position [0, 0]
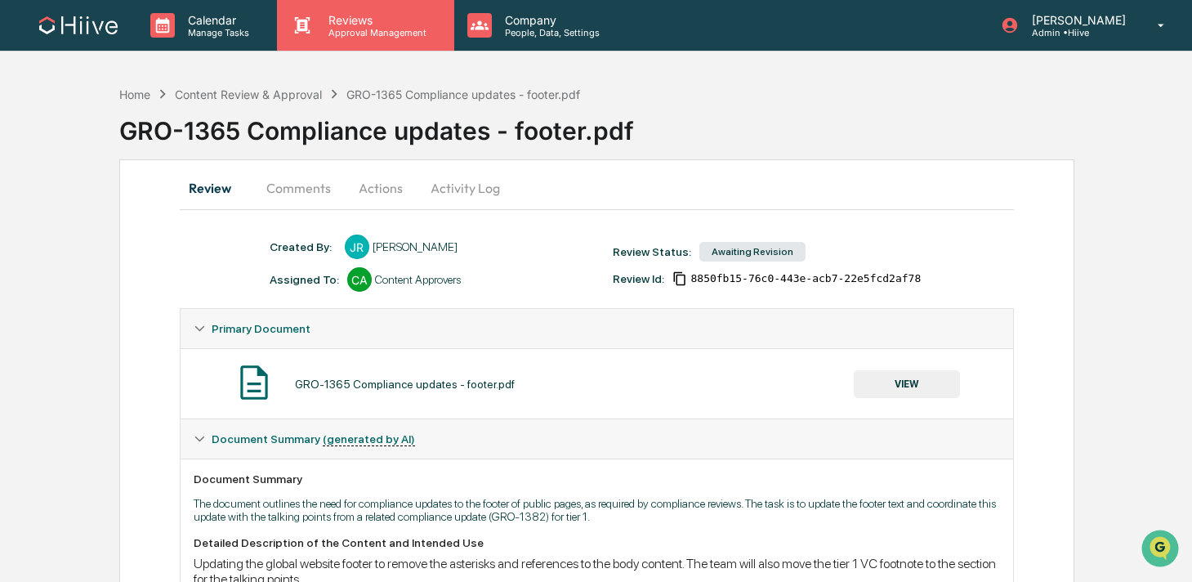
click at [328, 38] on div "Reviews Approval Management" at bounding box center [365, 25] width 176 height 51
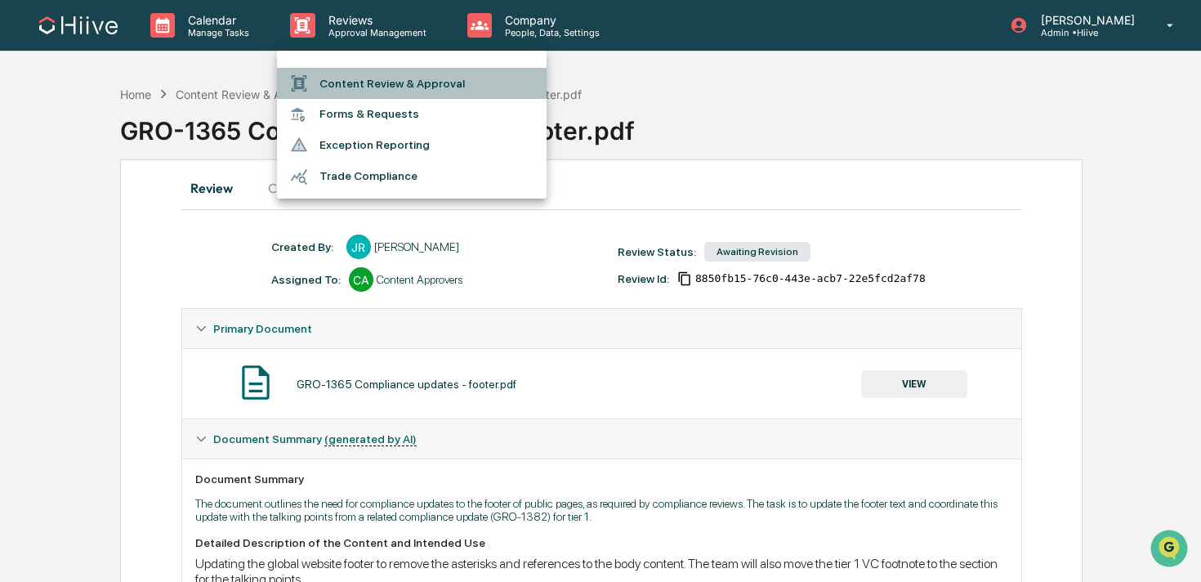
click at [327, 79] on li "Content Review & Approval" at bounding box center [412, 83] width 270 height 31
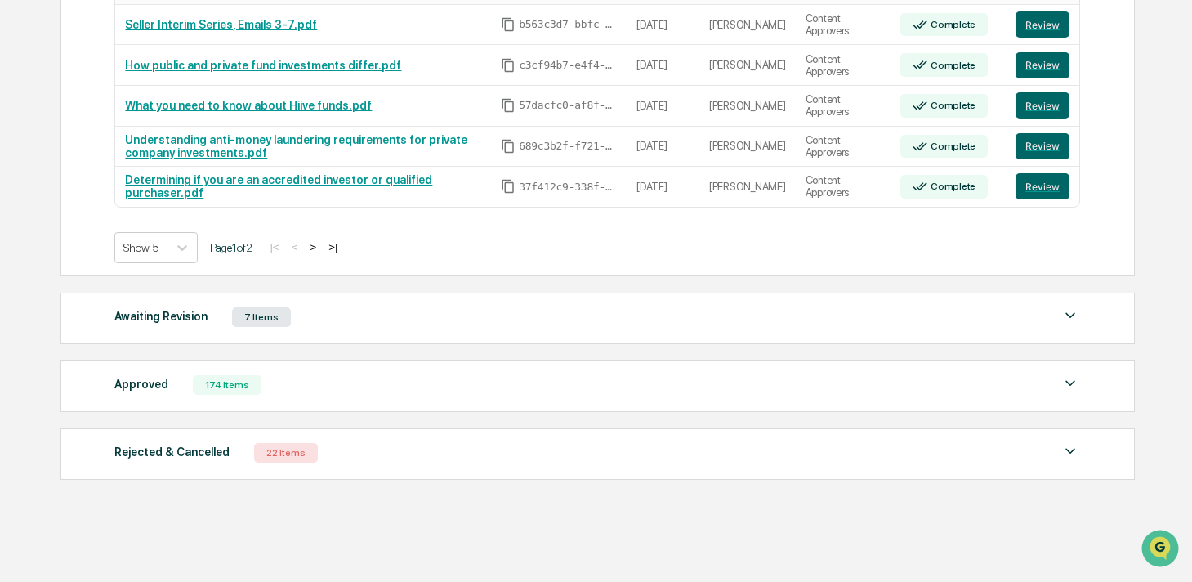
scroll to position [401, 0]
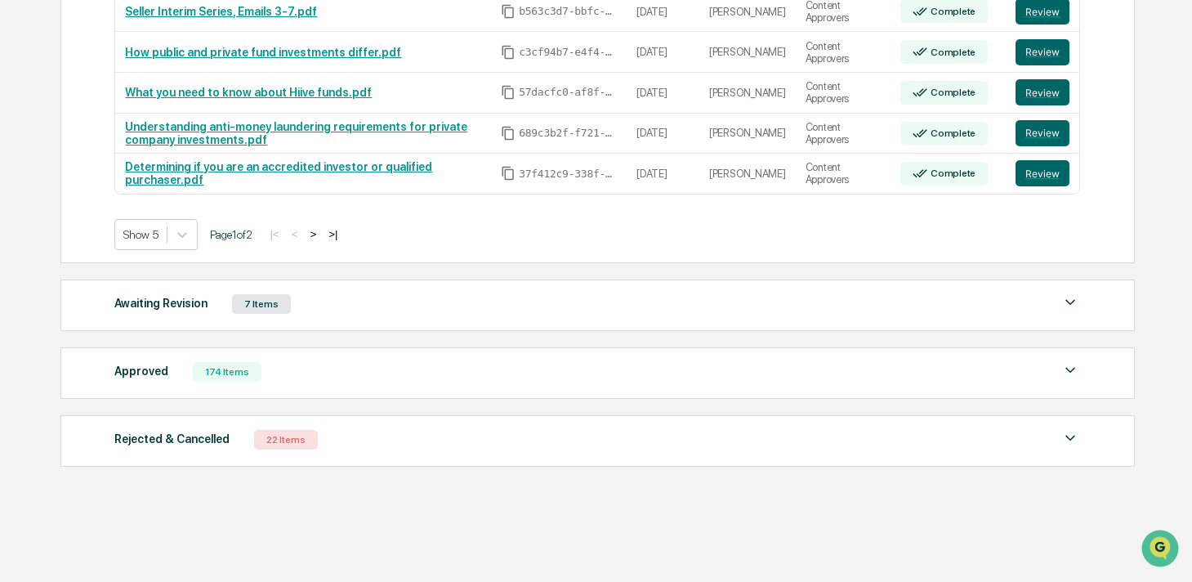
click at [425, 276] on div "Action Required 6 Items File Name Review Id Created Date Requested By Complianc…" at bounding box center [596, 158] width 1072 height 634
click at [394, 294] on div "Awaiting Revision 7 Items" at bounding box center [596, 303] width 965 height 23
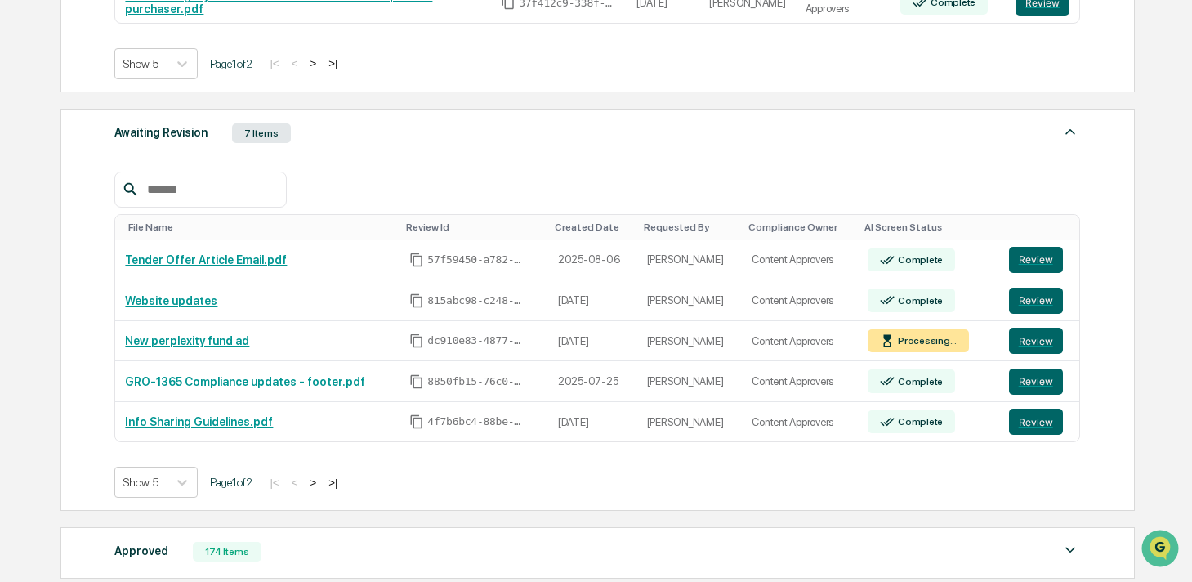
scroll to position [571, 0]
click at [1027, 378] on button "Review" at bounding box center [1036, 381] width 54 height 26
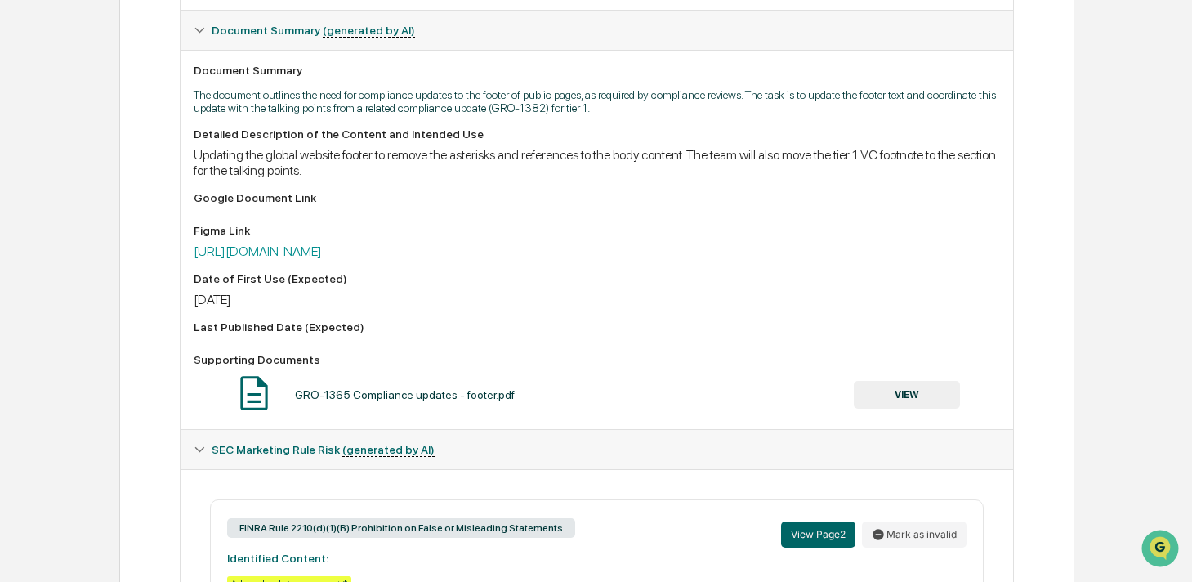
scroll to position [647, 0]
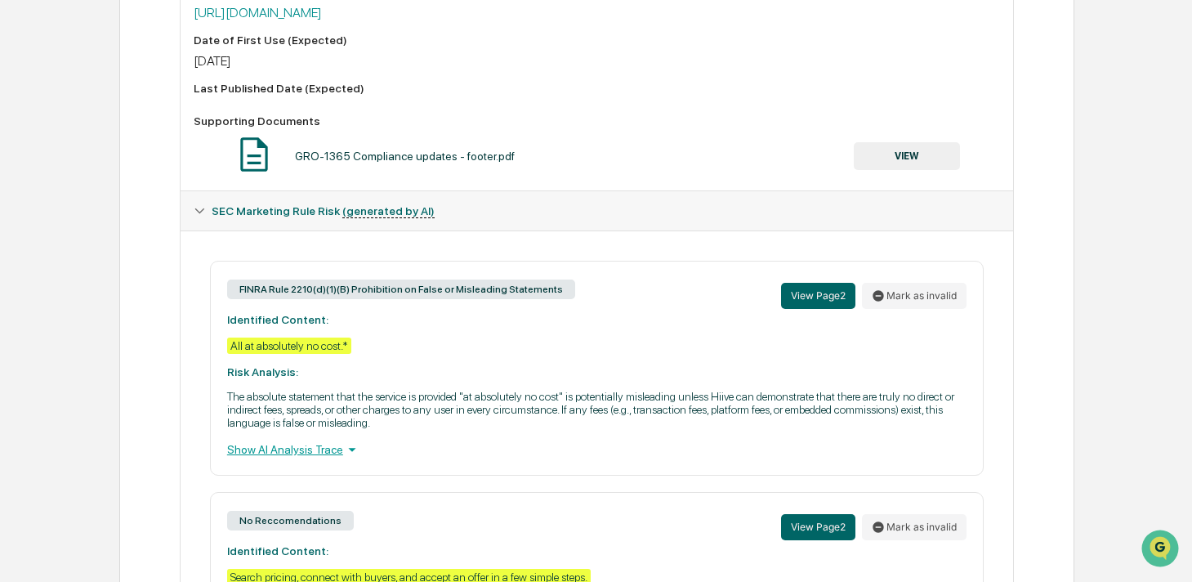
click at [898, 168] on button "VIEW" at bounding box center [906, 156] width 106 height 28
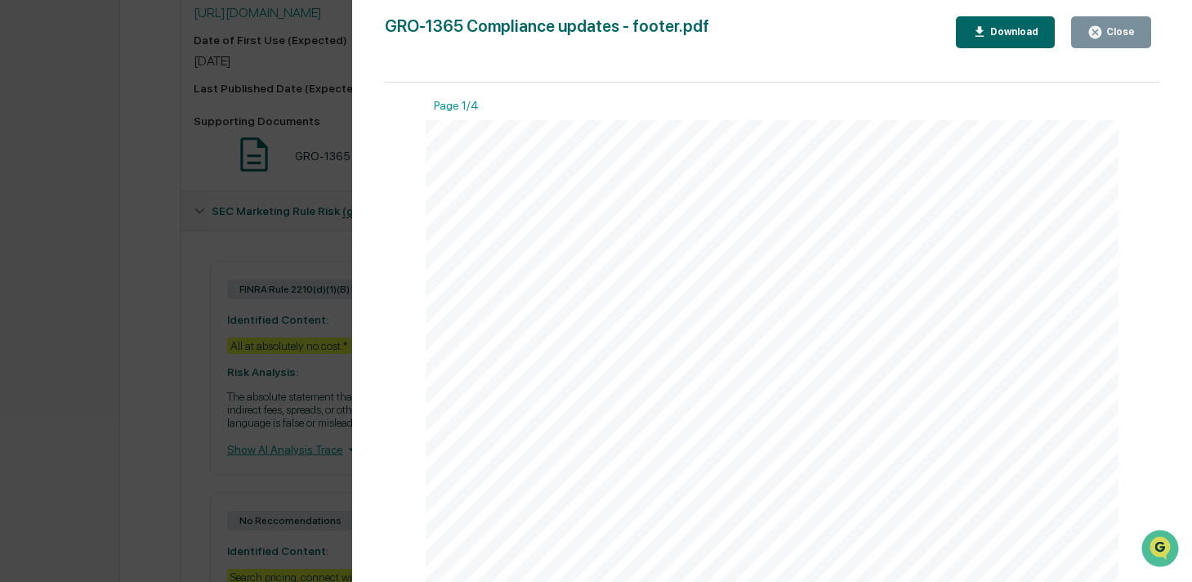
click at [294, 229] on div "Version History 07/25/2025, 06:23 PM Josh Reding GRO-1365 Compliance updates - …" at bounding box center [596, 291] width 1192 height 582
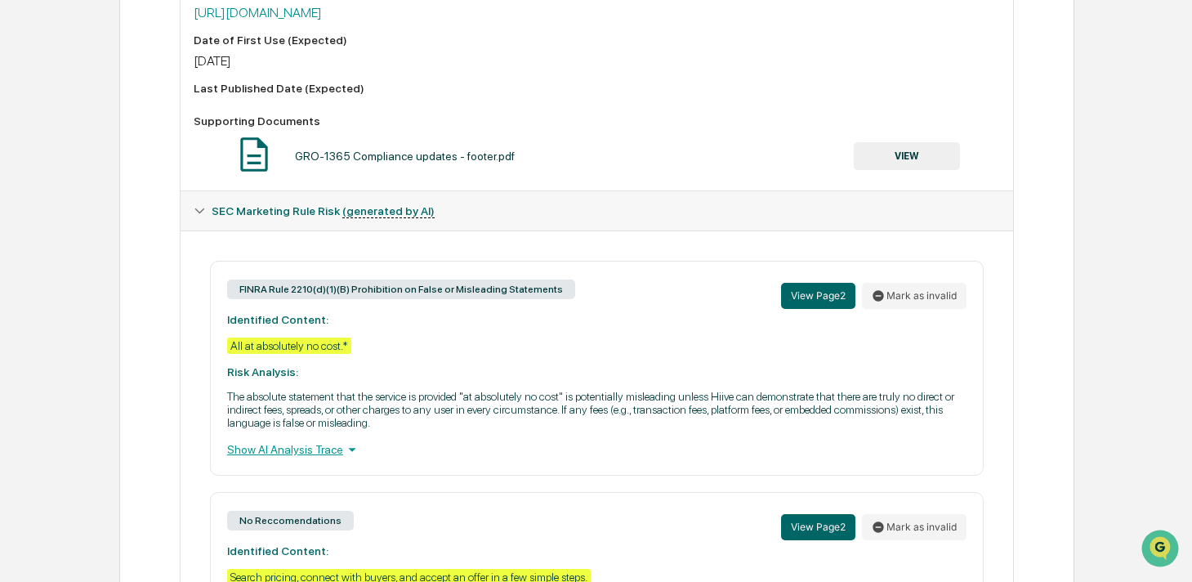
scroll to position [206, 0]
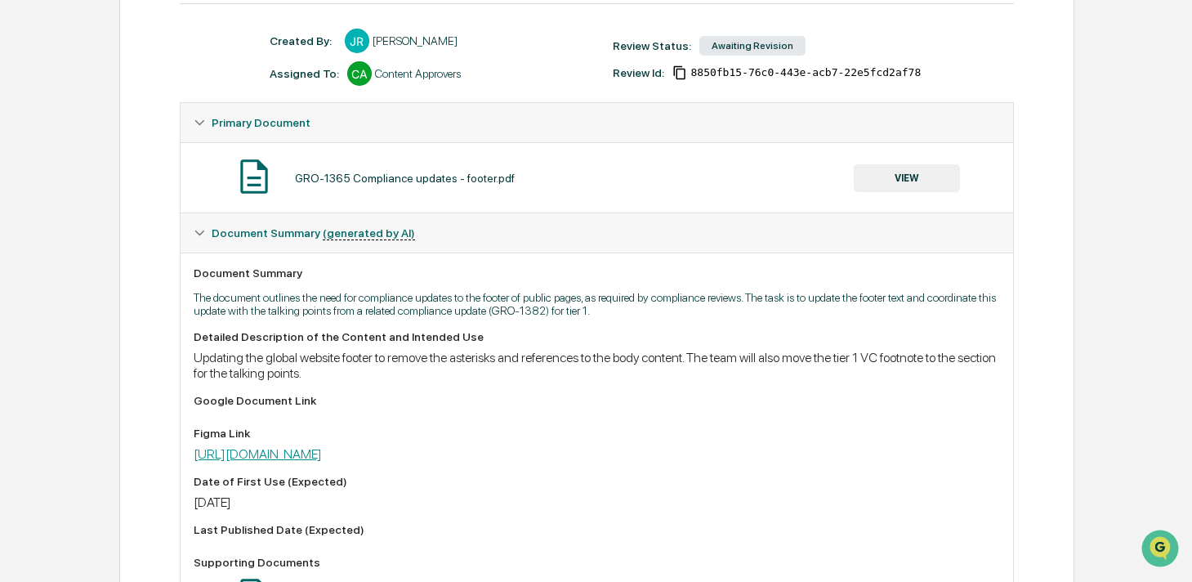
click at [322, 449] on link "https://www.figma.com/board/nwKd3BTnhmtfLMXYO7ALX7/Compliance-Updates?node-id=0…" at bounding box center [258, 454] width 128 height 16
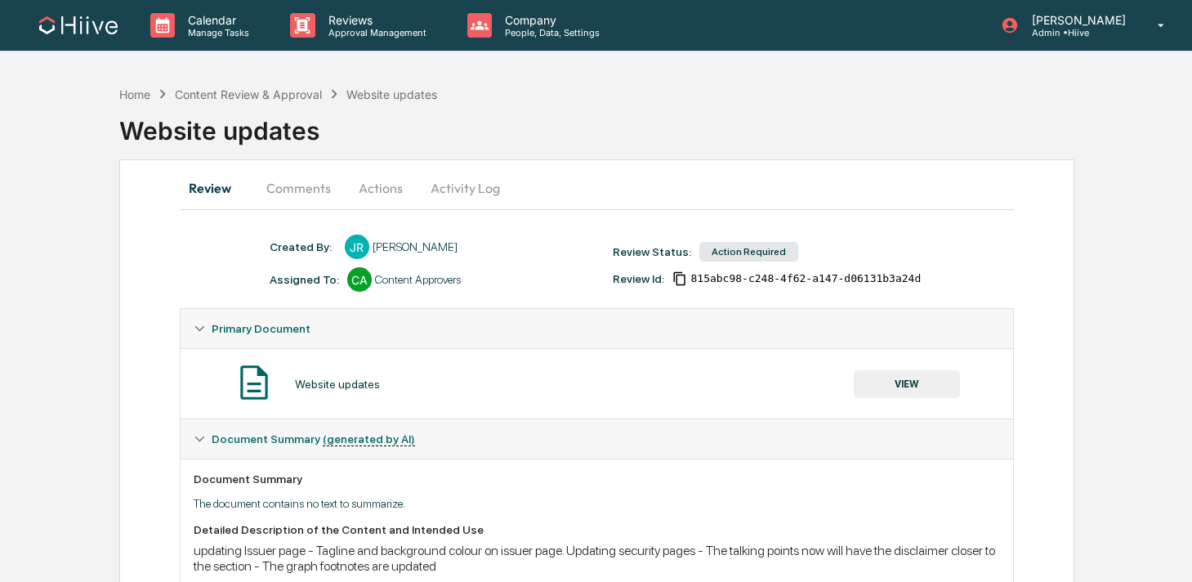
click at [430, 199] on button "Activity Log" at bounding box center [465, 187] width 96 height 39
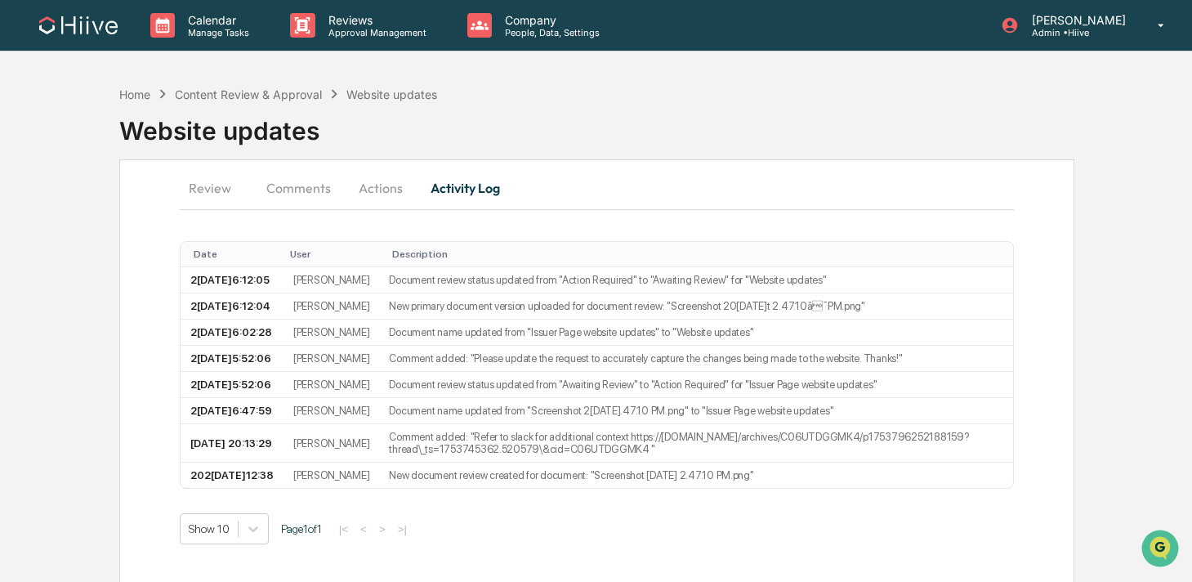
click at [363, 194] on button "Actions" at bounding box center [381, 187] width 74 height 39
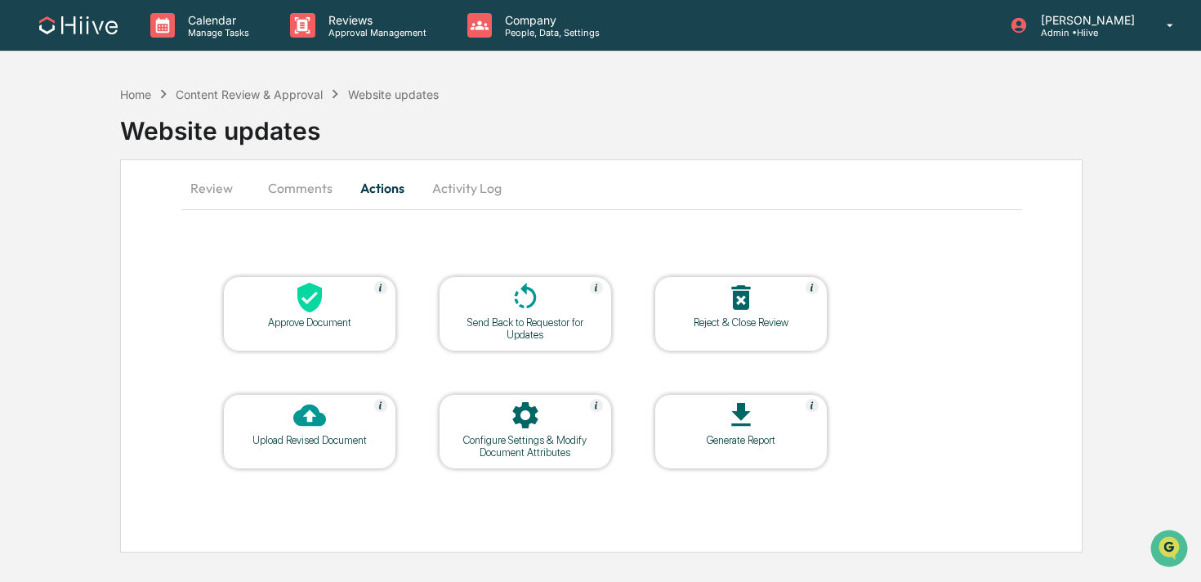
click at [744, 310] on icon at bounding box center [740, 297] width 33 height 33
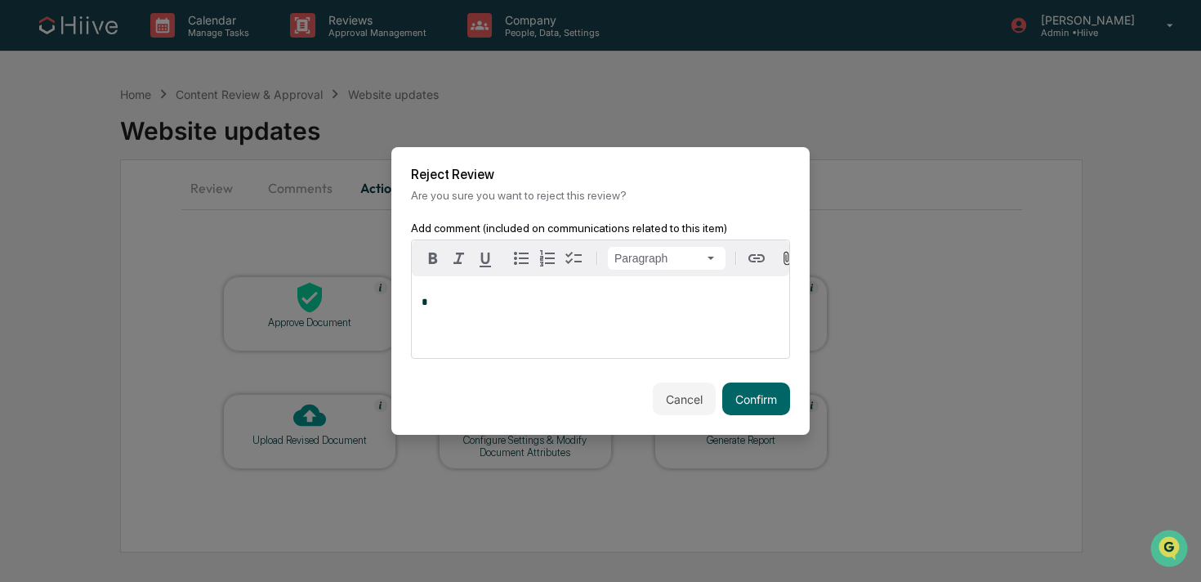
click at [609, 319] on div "*" at bounding box center [600, 317] width 377 height 82
click at [760, 414] on button "Confirm" at bounding box center [756, 398] width 68 height 33
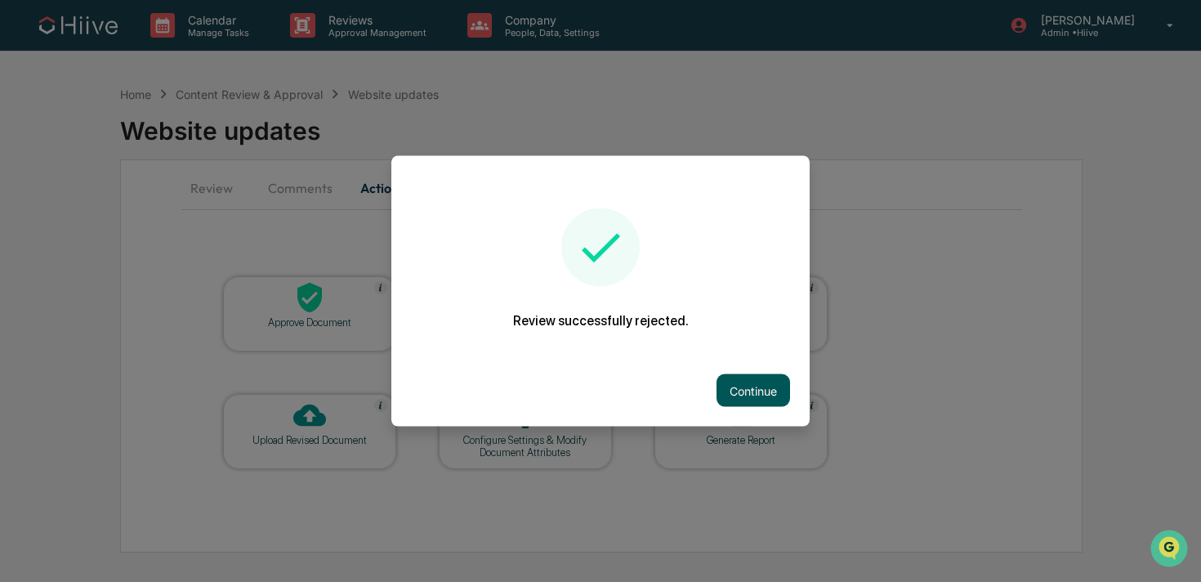
click at [760, 393] on button "Continue" at bounding box center [753, 390] width 74 height 33
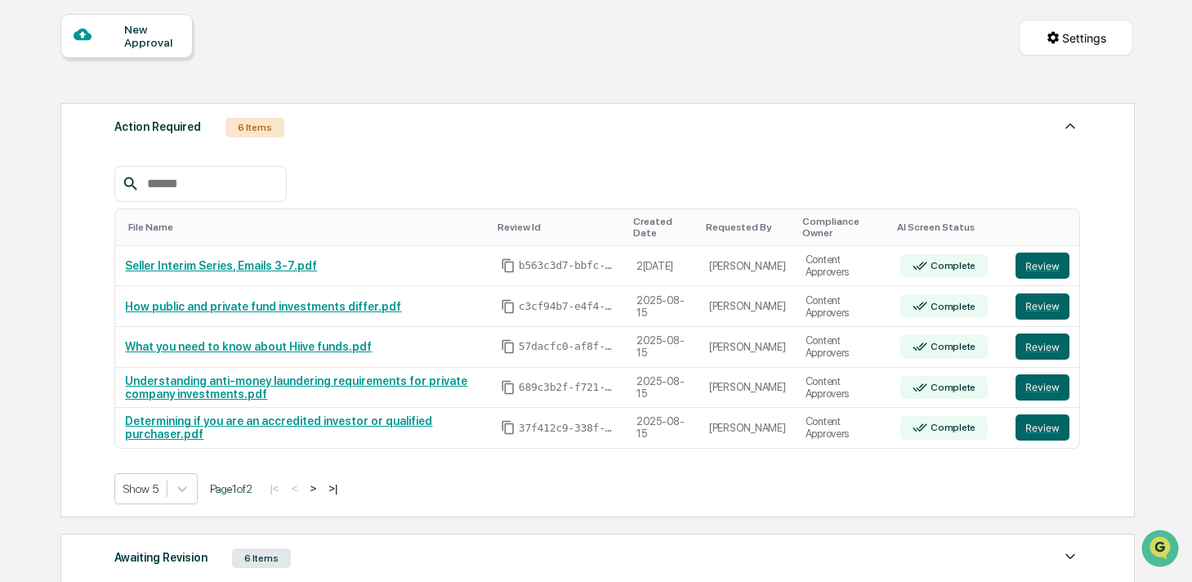
scroll to position [327, 0]
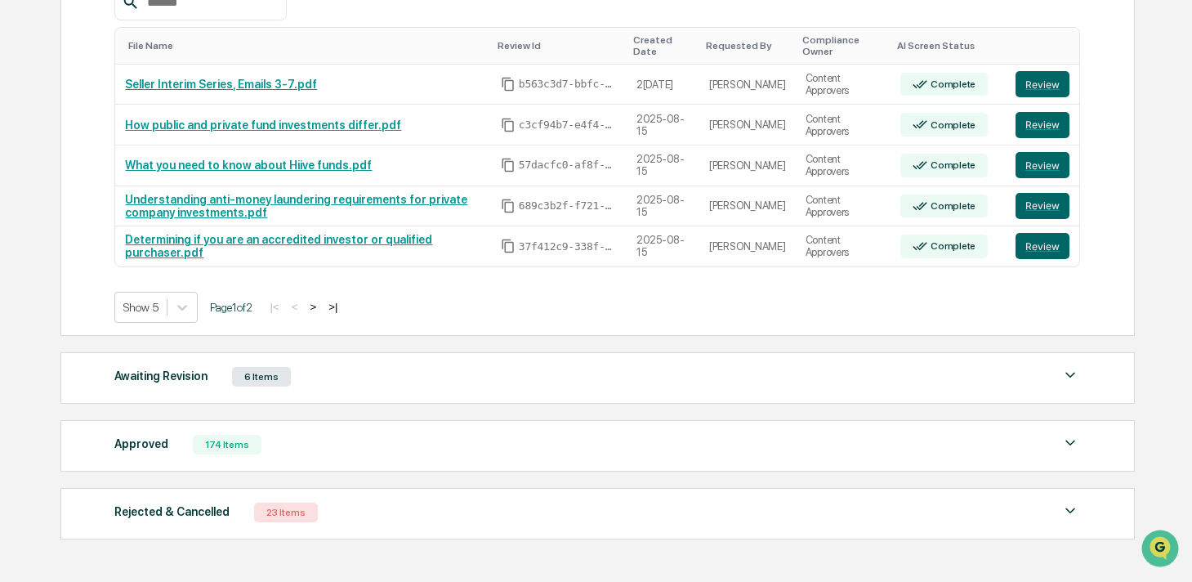
click at [310, 388] on div "Awaiting Revision 6 Items" at bounding box center [596, 376] width 965 height 23
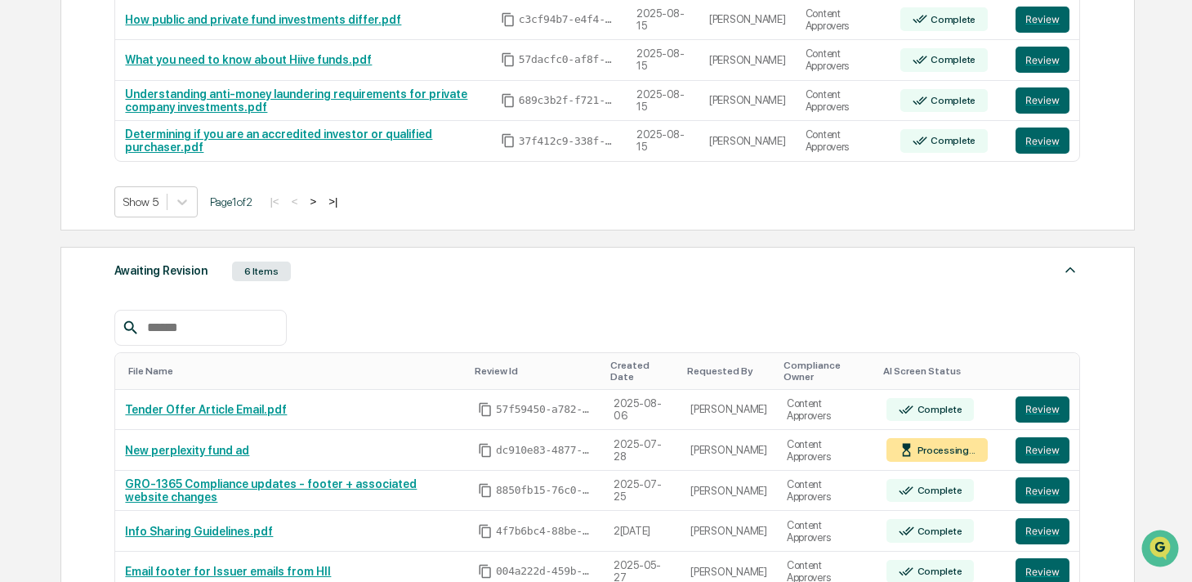
click at [326, 277] on div "Awaiting Revision 6 Items" at bounding box center [596, 271] width 965 height 23
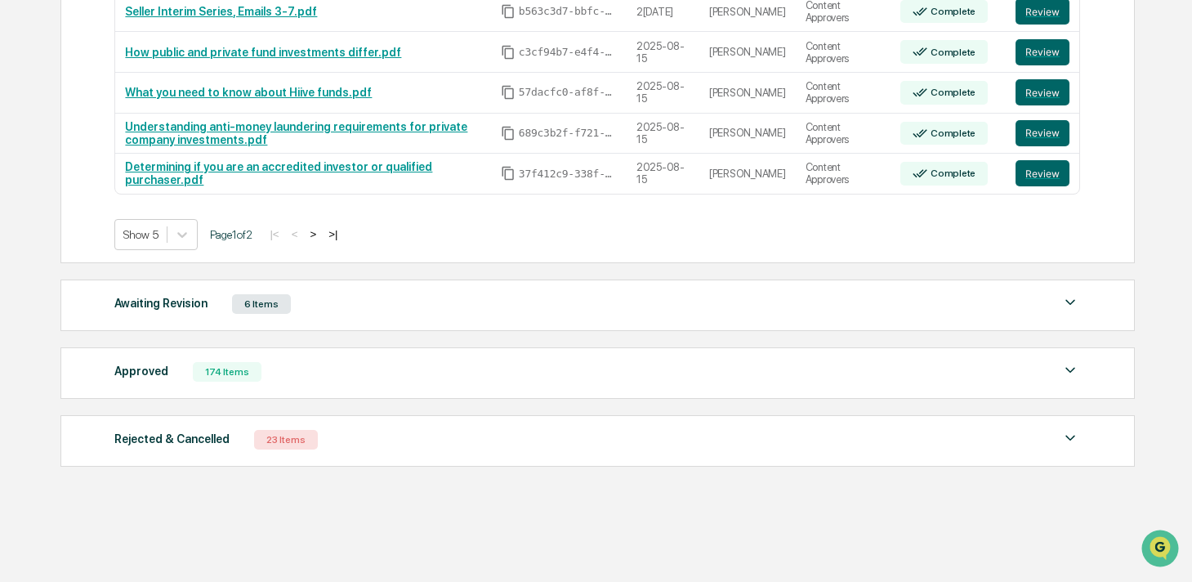
scroll to position [292, 0]
